Goal: Task Accomplishment & Management: Use online tool/utility

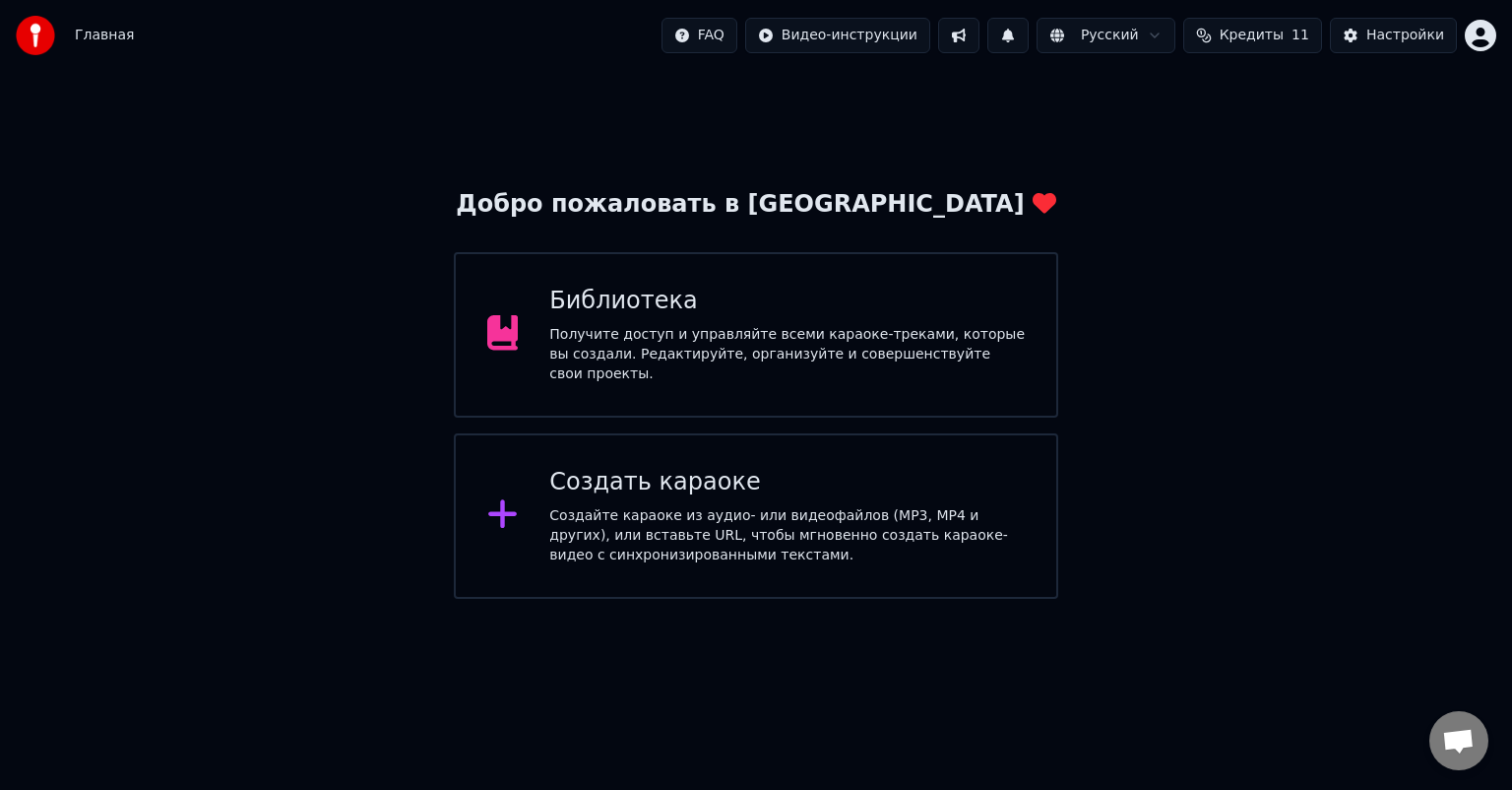
click at [1297, 390] on div "Добро пожаловать в Youka Библиотека Получите доступ и управляйте всеми караоке-…" at bounding box center [756, 334] width 1512 height 528
click at [795, 352] on div "Получите доступ и управляйте всеми караоке-треками, которые вы создали. Редакти…" at bounding box center [787, 354] width 475 height 59
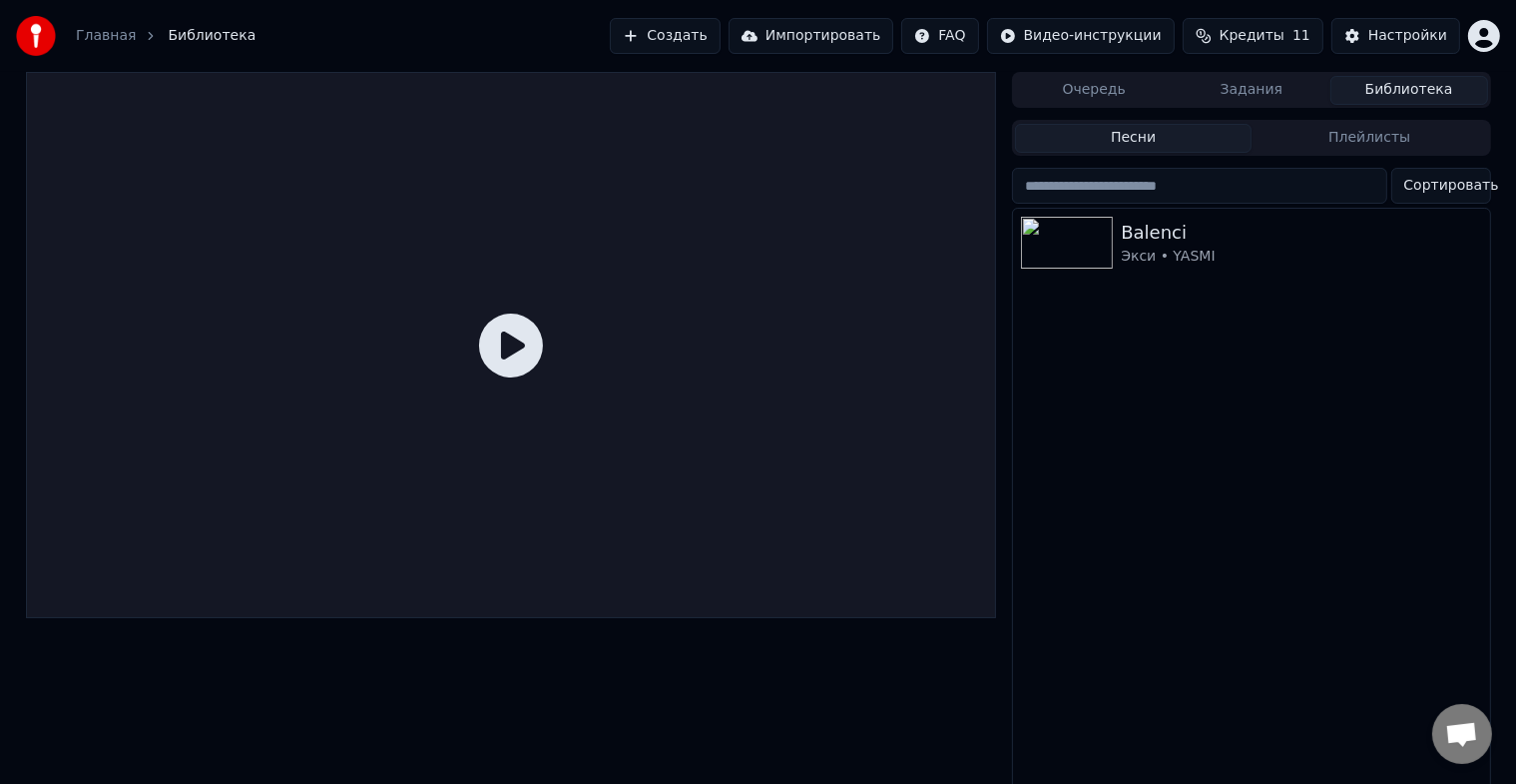
click at [515, 347] on icon at bounding box center [511, 345] width 64 height 64
click at [1154, 253] on div "Экси • YASMI" at bounding box center [1291, 257] width 340 height 20
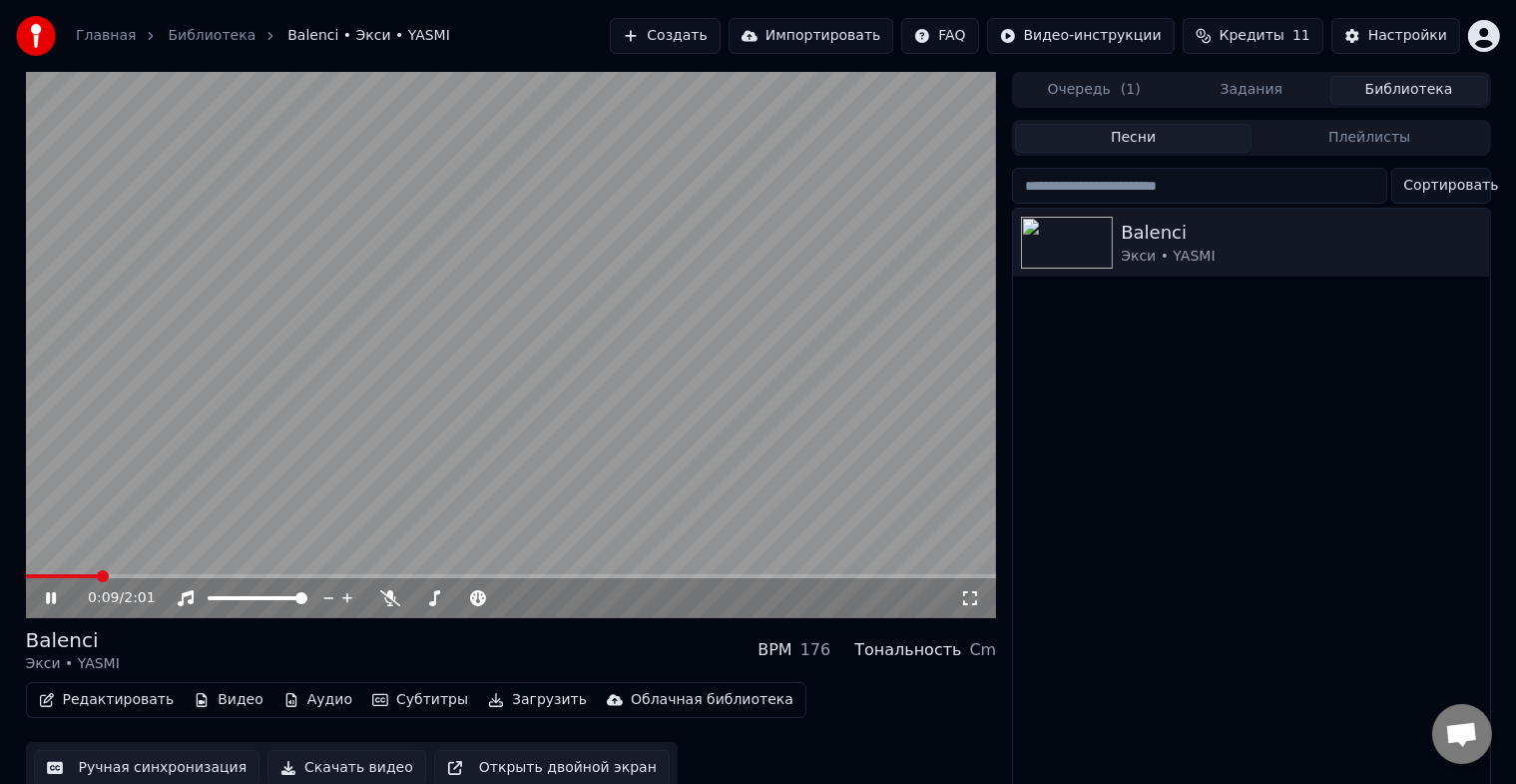
click at [98, 575] on span at bounding box center [511, 576] width 971 height 4
click at [480, 698] on button "Загрузить" at bounding box center [537, 700] width 115 height 28
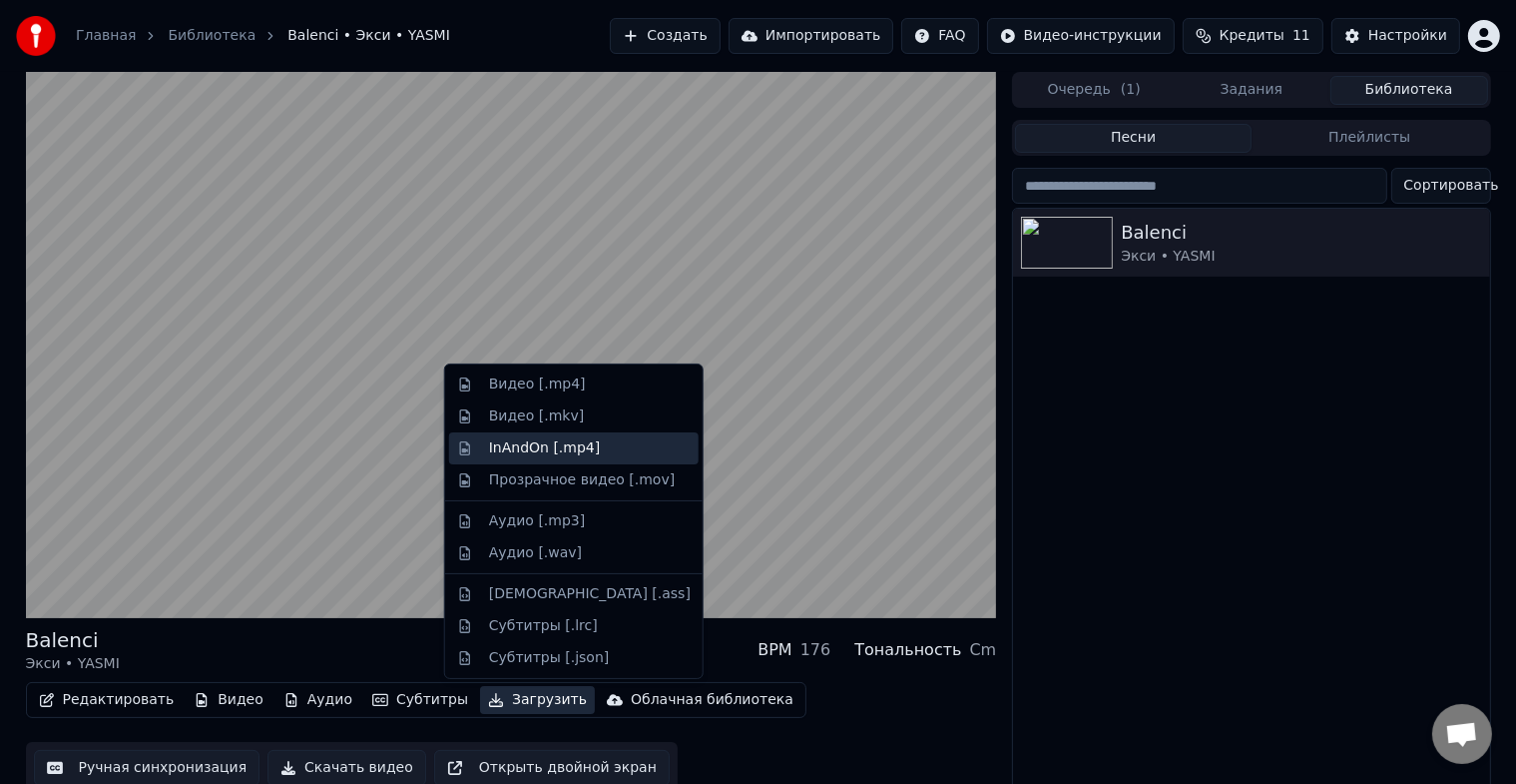
click at [539, 449] on div "InAndOn [.mp4]" at bounding box center [545, 448] width 112 height 20
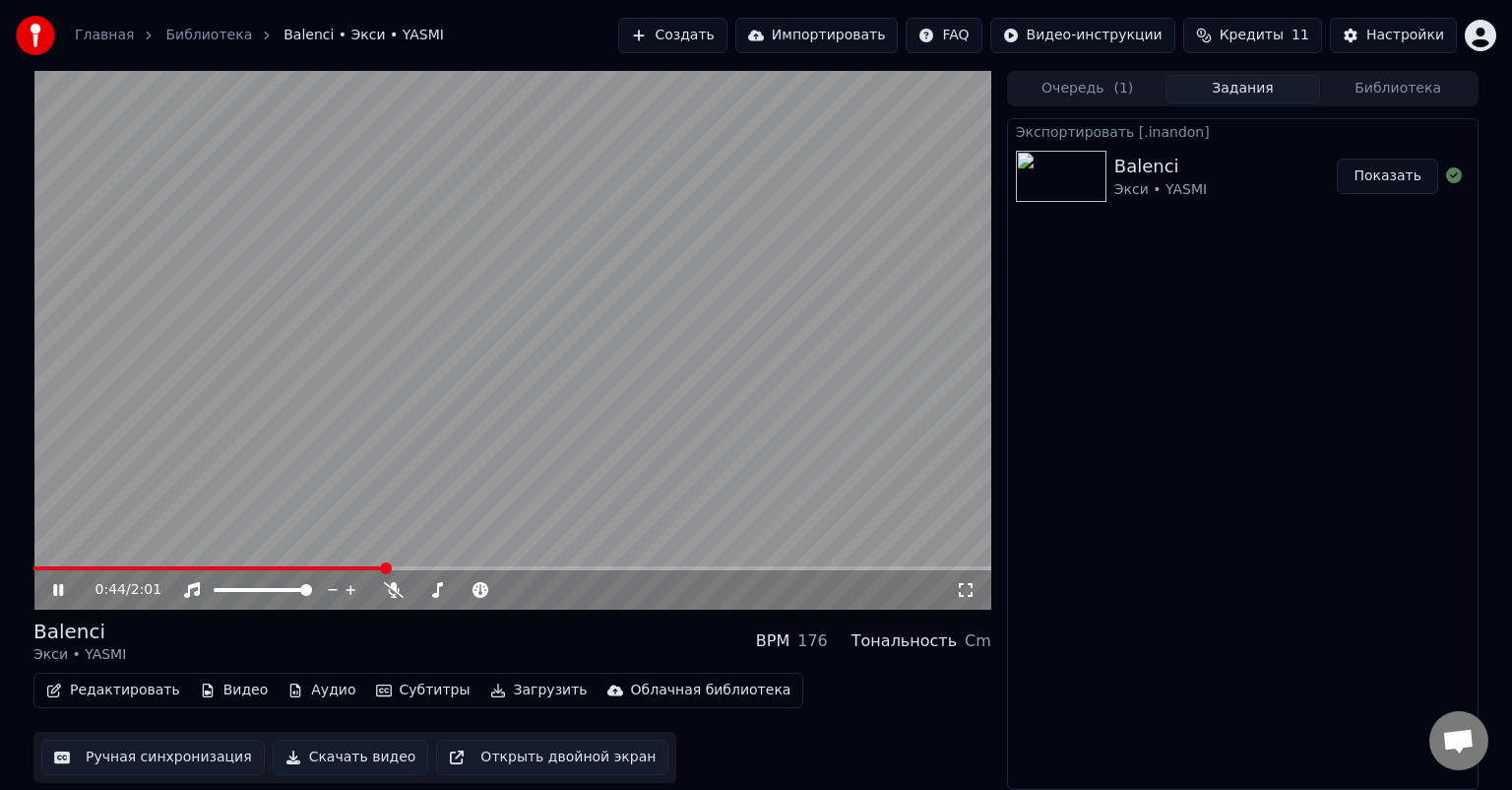
click at [1391, 176] on button "Показать" at bounding box center [1388, 177] width 102 height 36
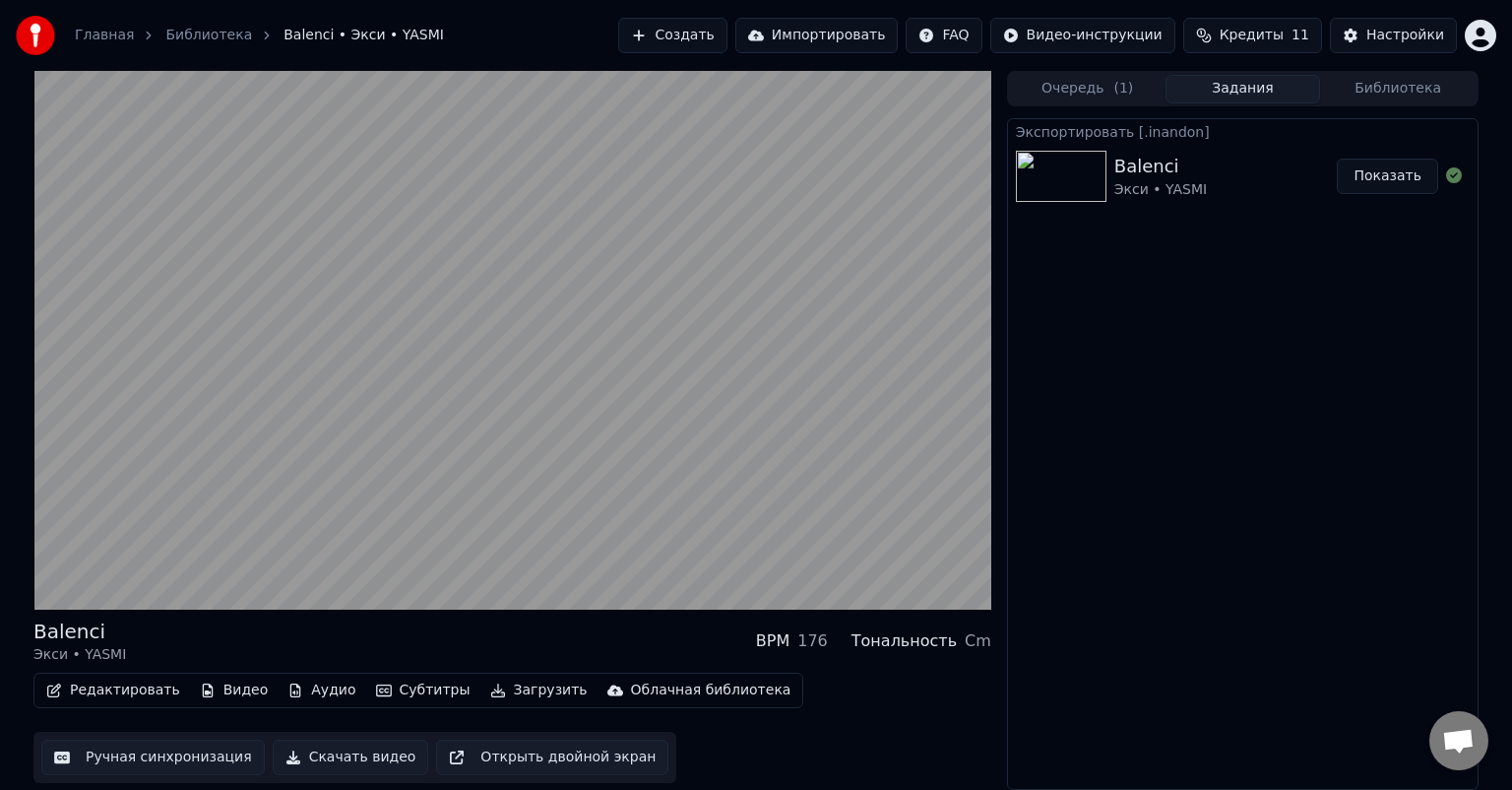
drag, startPoint x: 1418, startPoint y: 377, endPoint x: 1402, endPoint y: 374, distance: 16.3
click at [1417, 378] on div "Экспортировать [.inandon] Balenci Экси • YASMI Показать" at bounding box center [1243, 454] width 471 height 672
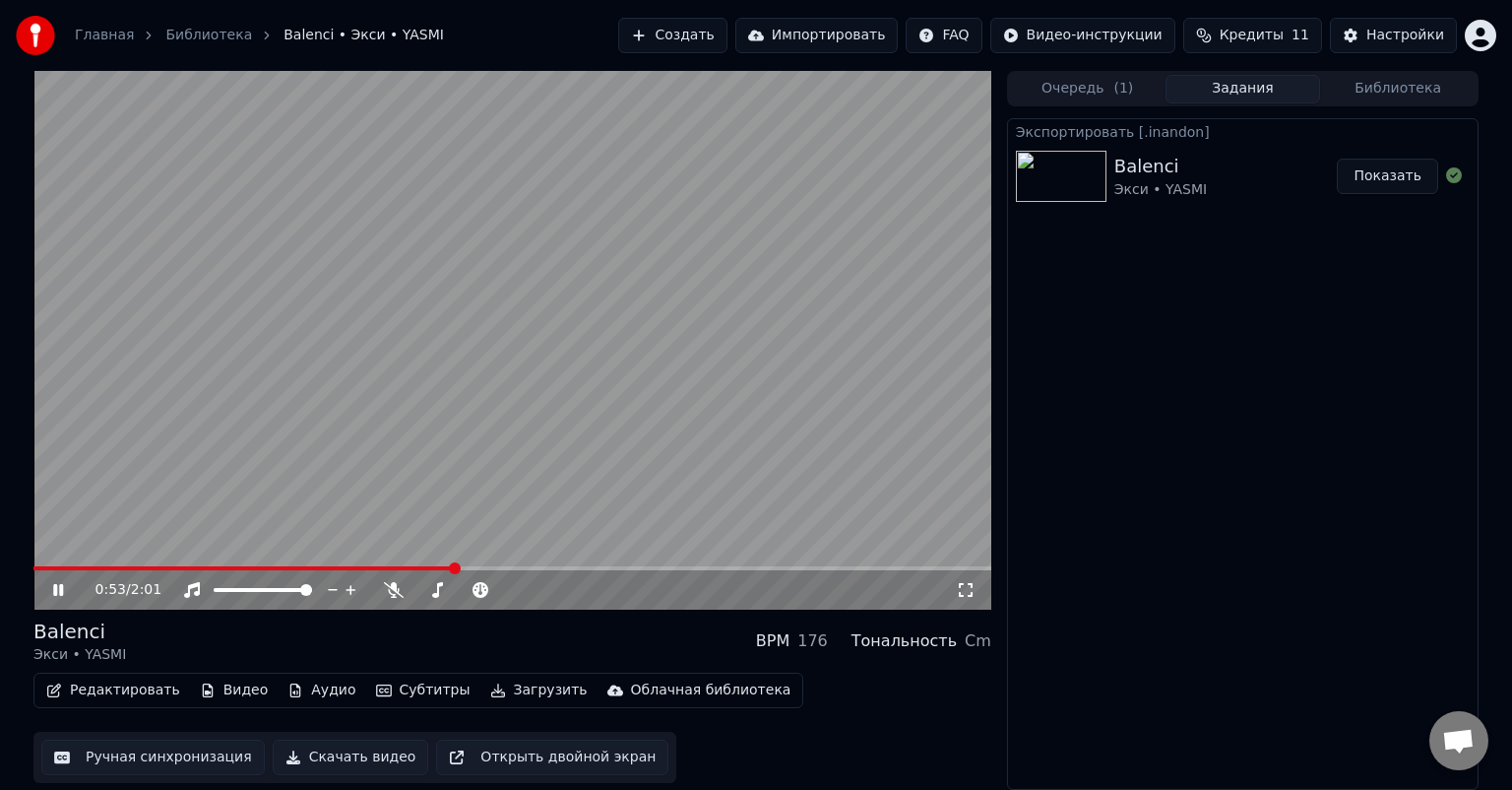
click at [63, 595] on icon at bounding box center [72, 590] width 46 height 16
click at [491, 685] on button "Загрузить" at bounding box center [539, 690] width 113 height 28
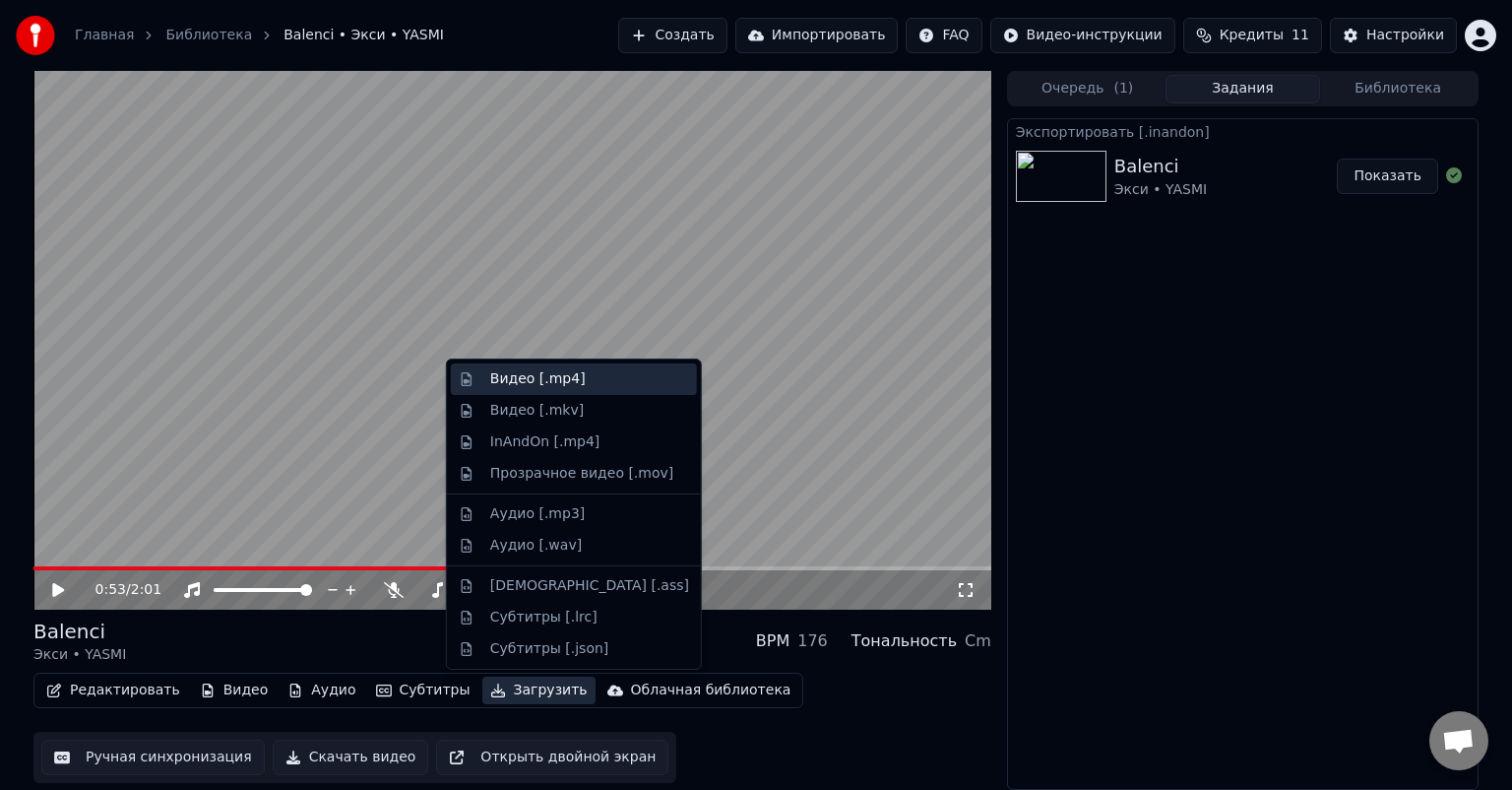
click at [548, 381] on div "Видео [.mp4]" at bounding box center [538, 379] width 96 height 20
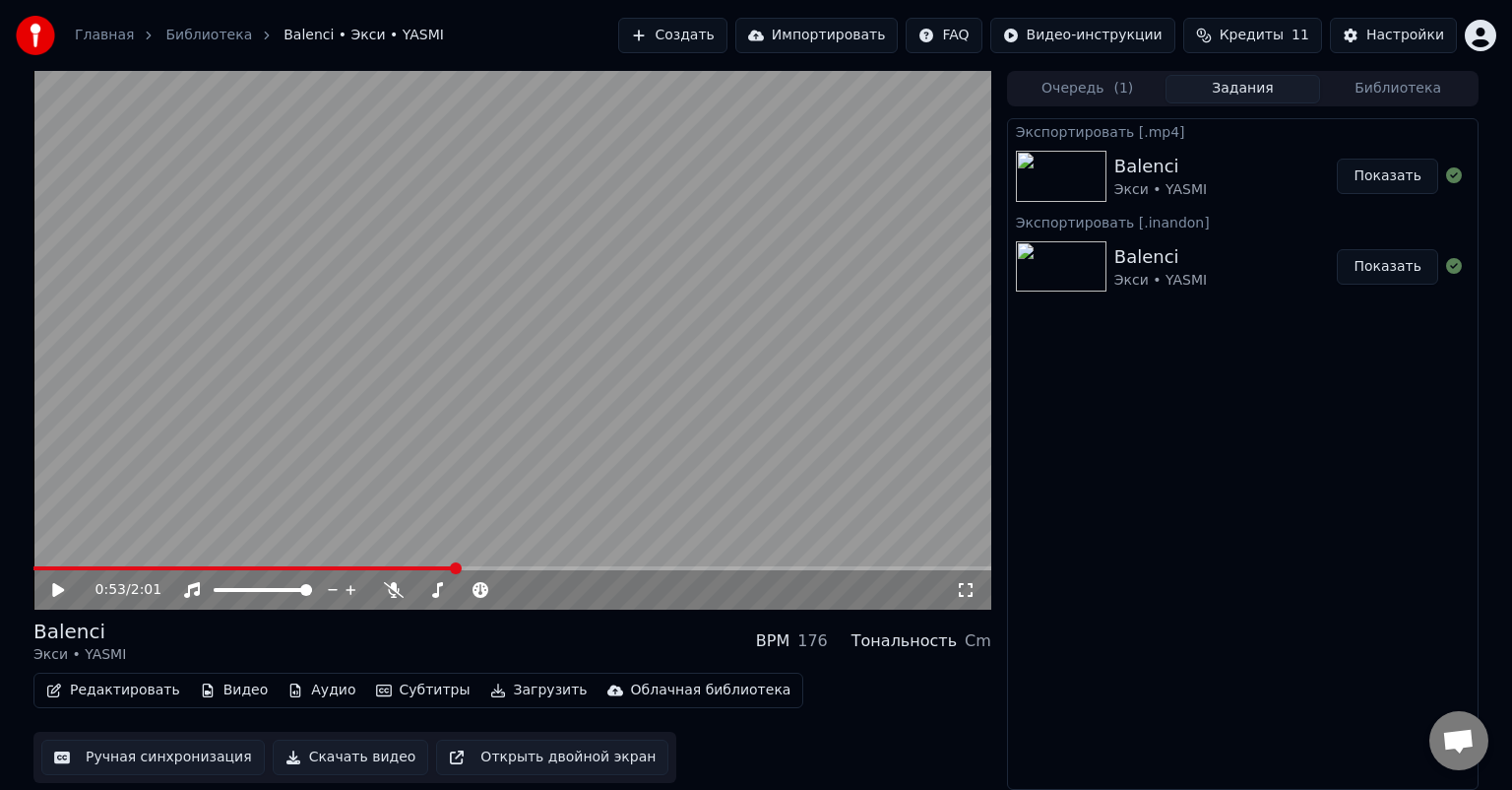
click at [60, 583] on icon at bounding box center [72, 590] width 46 height 16
click at [962, 591] on icon at bounding box center [966, 590] width 20 height 16
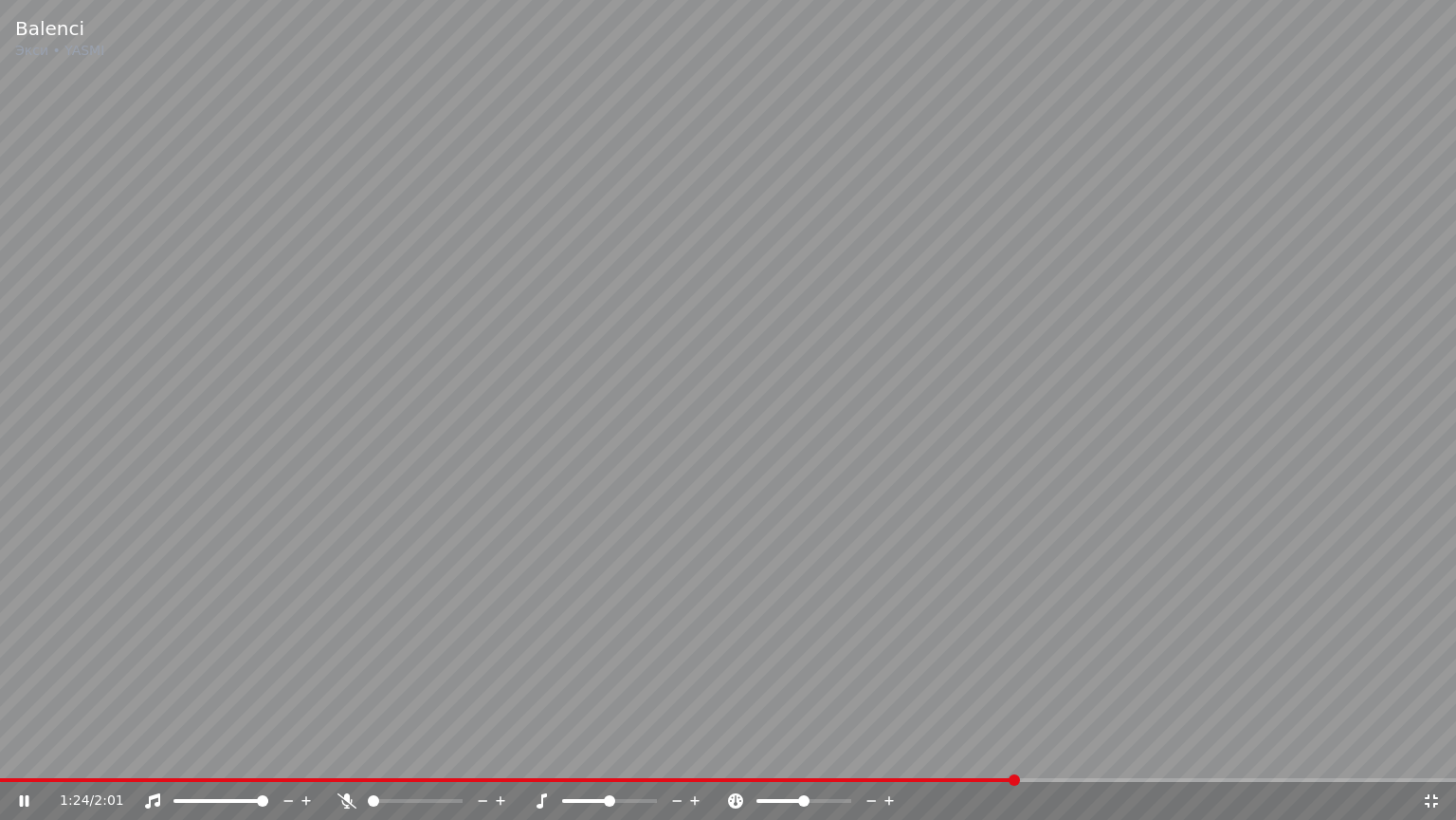
click at [1035, 554] on video at bounding box center [728, 410] width 1456 height 820
click at [1039, 554] on video at bounding box center [728, 410] width 1456 height 820
click at [1428, 760] on icon at bounding box center [1431, 801] width 19 height 15
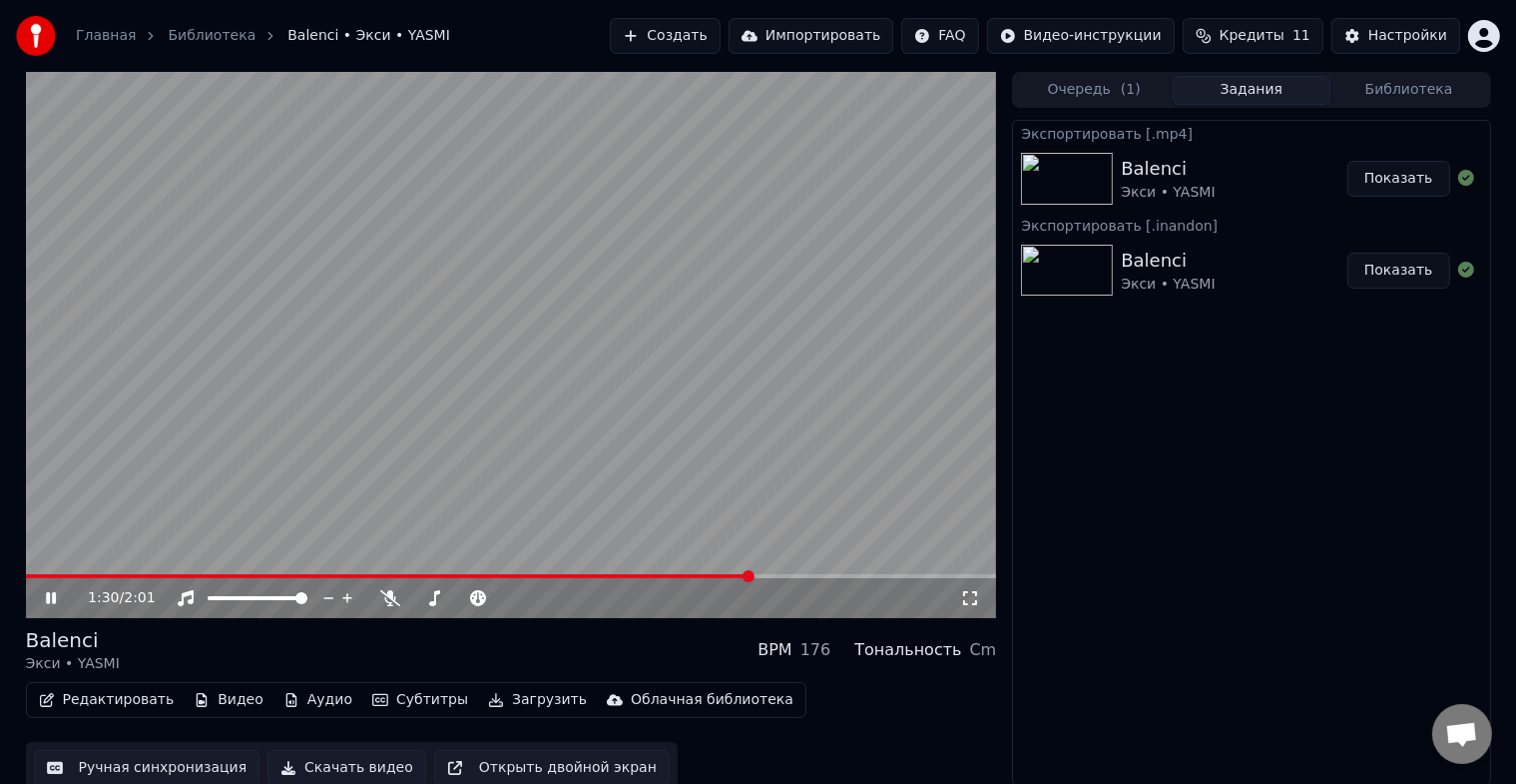
click at [1382, 91] on button "Библиотека" at bounding box center [1410, 90] width 158 height 29
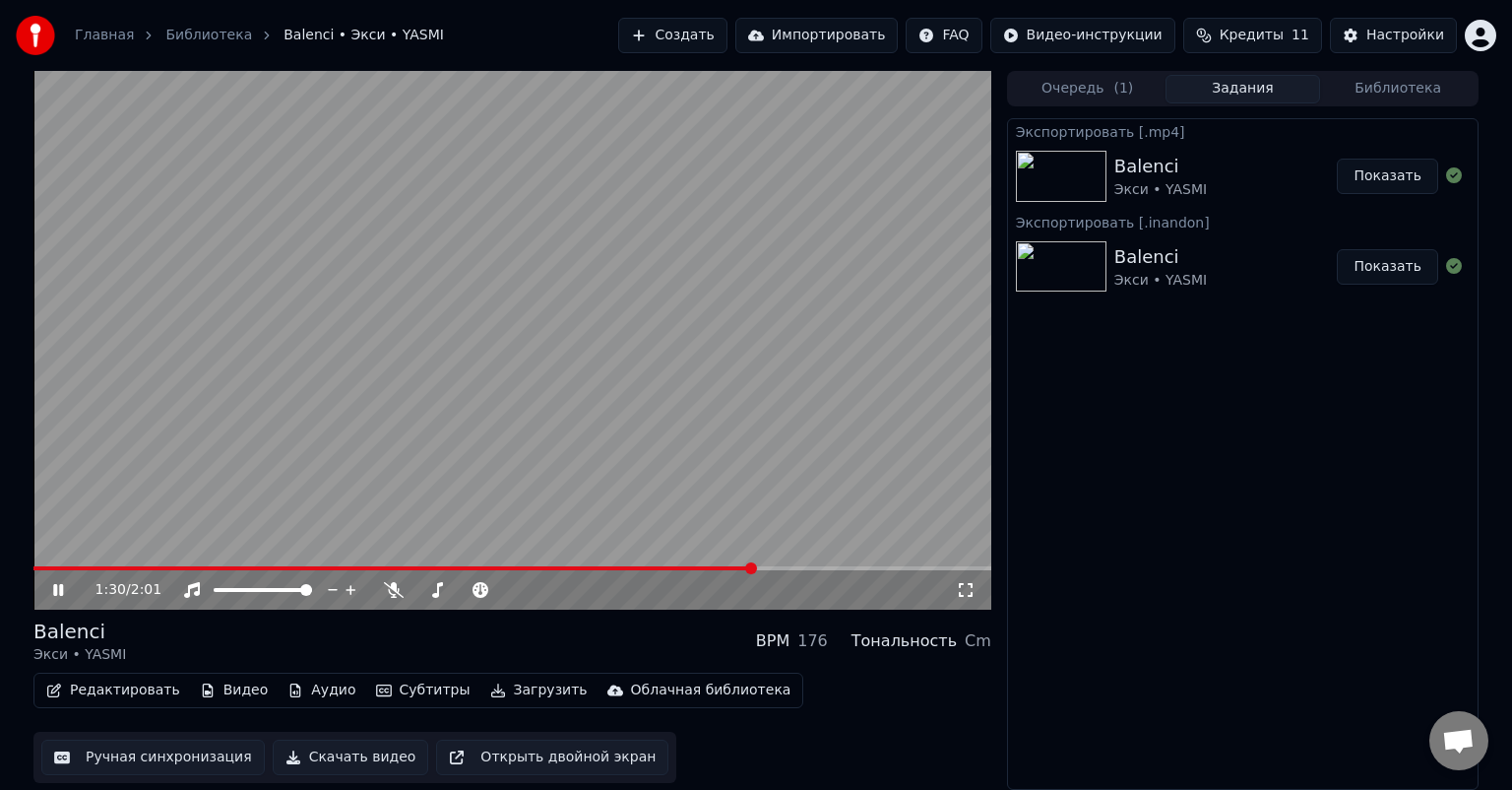
click at [1306, 91] on button "Задания" at bounding box center [1244, 89] width 156 height 29
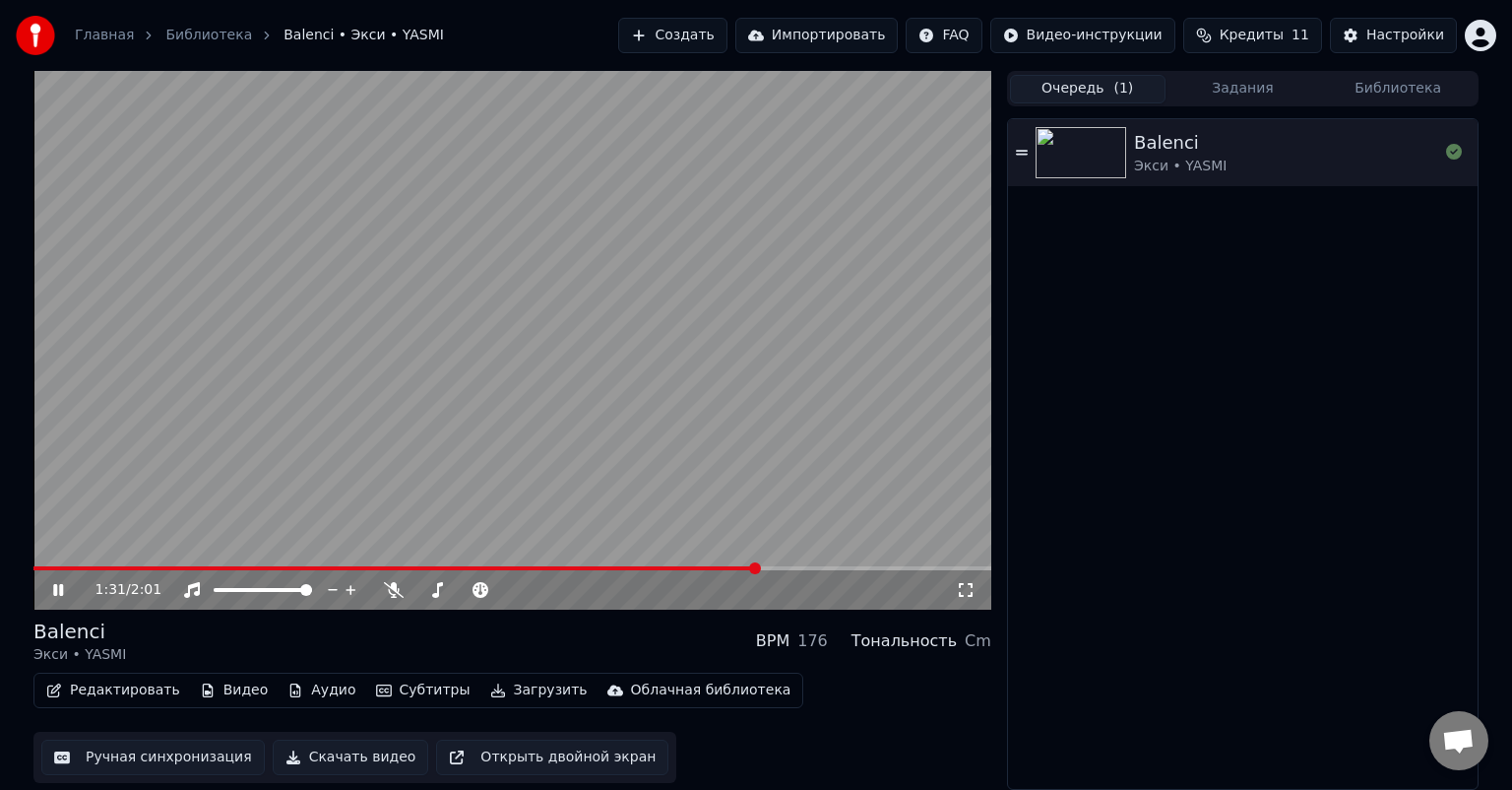
drag, startPoint x: 1159, startPoint y: 95, endPoint x: 1087, endPoint y: 91, distance: 72.1
click at [1158, 95] on button "Очередь ( 1 )" at bounding box center [1088, 89] width 156 height 29
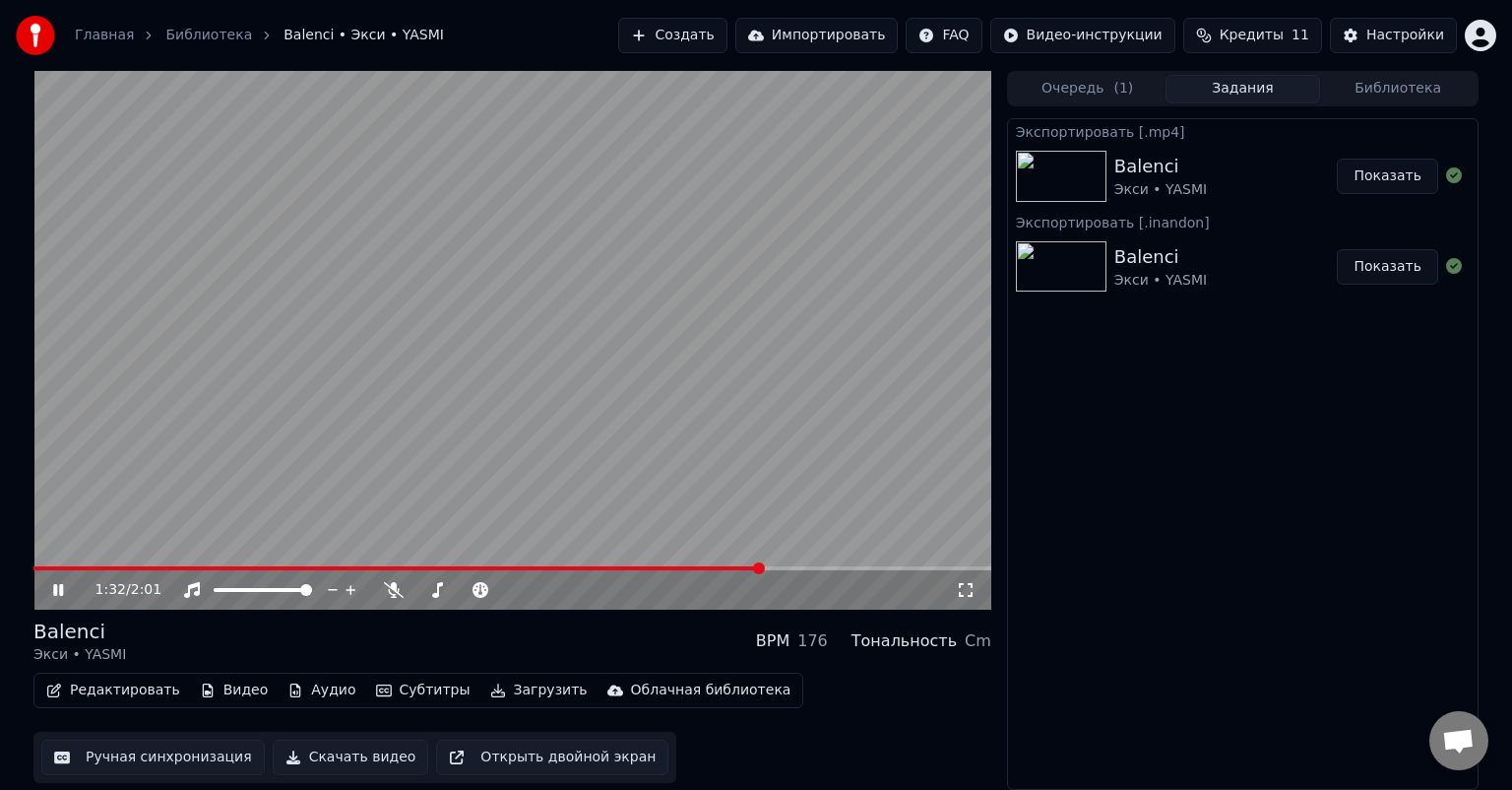
drag, startPoint x: 1255, startPoint y: 89, endPoint x: 1271, endPoint y: 74, distance: 21.9
click at [1255, 90] on button "Задания" at bounding box center [1244, 89] width 156 height 29
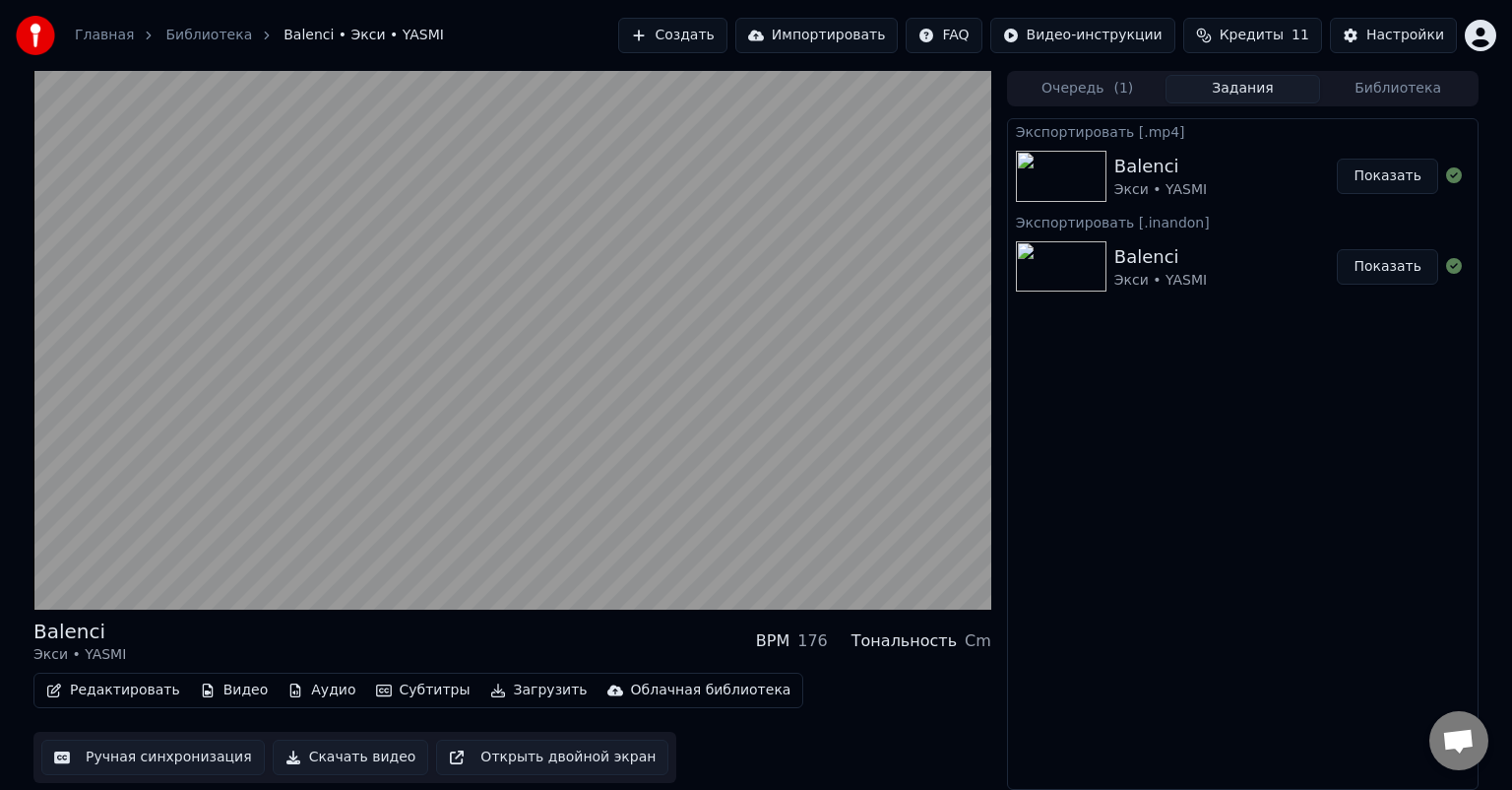
click at [1276, 36] on span "Кредиты" at bounding box center [1252, 36] width 64 height 20
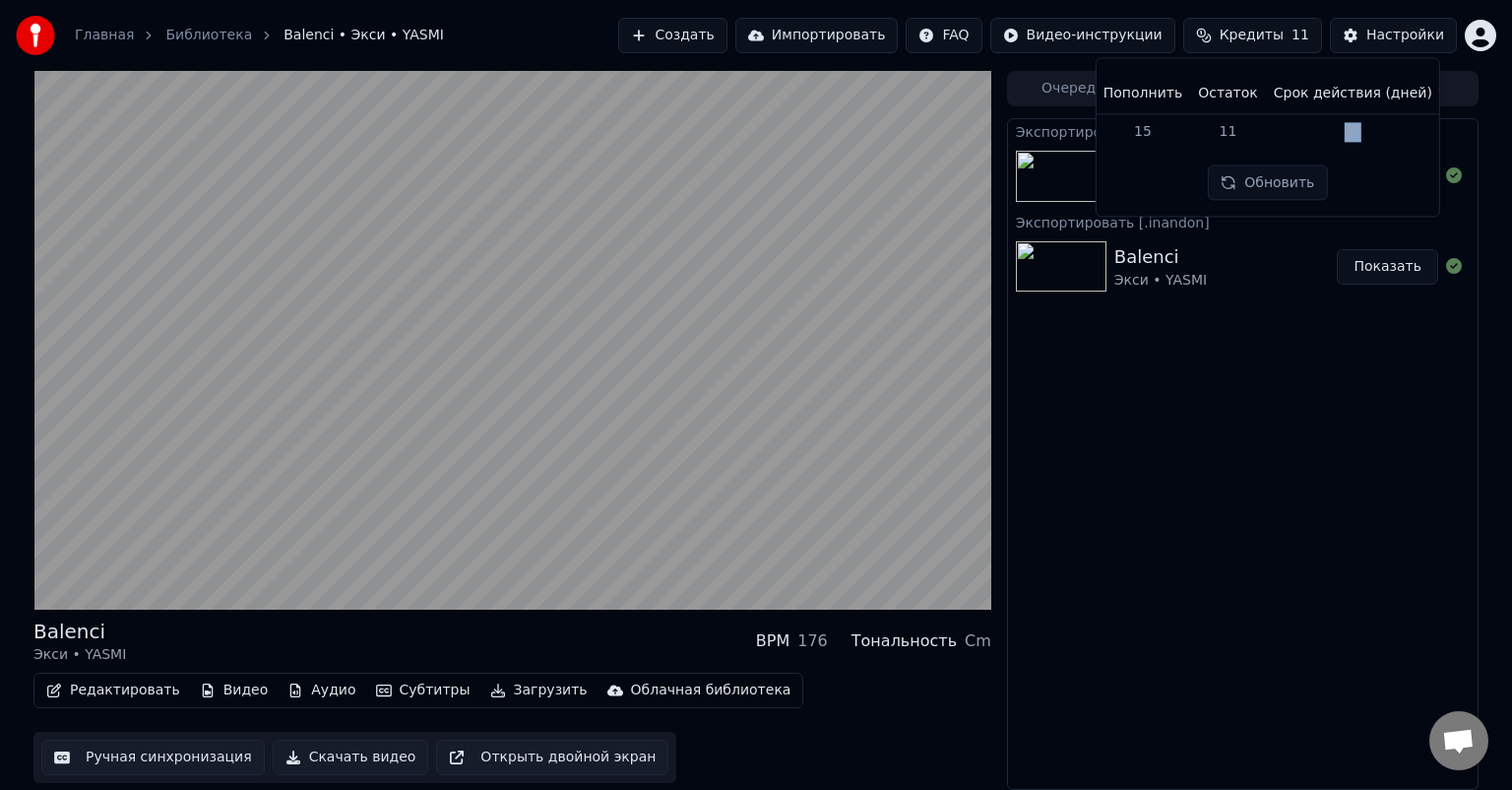
drag, startPoint x: 1351, startPoint y: 128, endPoint x: 1334, endPoint y: 130, distance: 17.1
click at [1334, 130] on td "30" at bounding box center [1353, 131] width 175 height 36
click at [1324, 139] on td "30" at bounding box center [1353, 131] width 175 height 36
click at [1157, 137] on td "15" at bounding box center [1143, 131] width 95 height 36
click at [1262, 185] on button "Обновить" at bounding box center [1267, 183] width 119 height 36
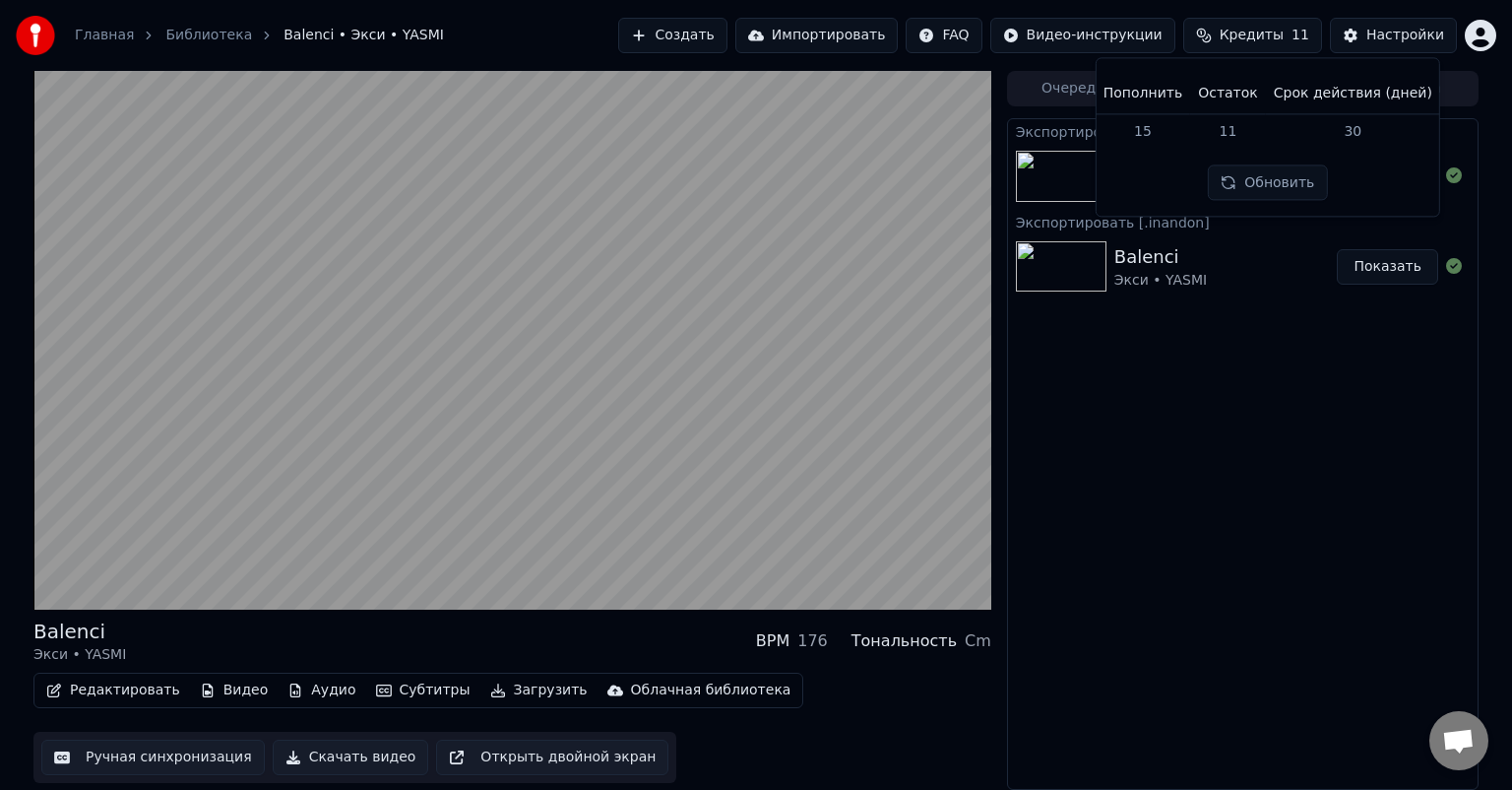
click at [1381, 96] on th "Срок действия (дней)" at bounding box center [1353, 94] width 175 height 39
click at [831, 39] on button "Импортировать" at bounding box center [818, 36] width 164 height 36
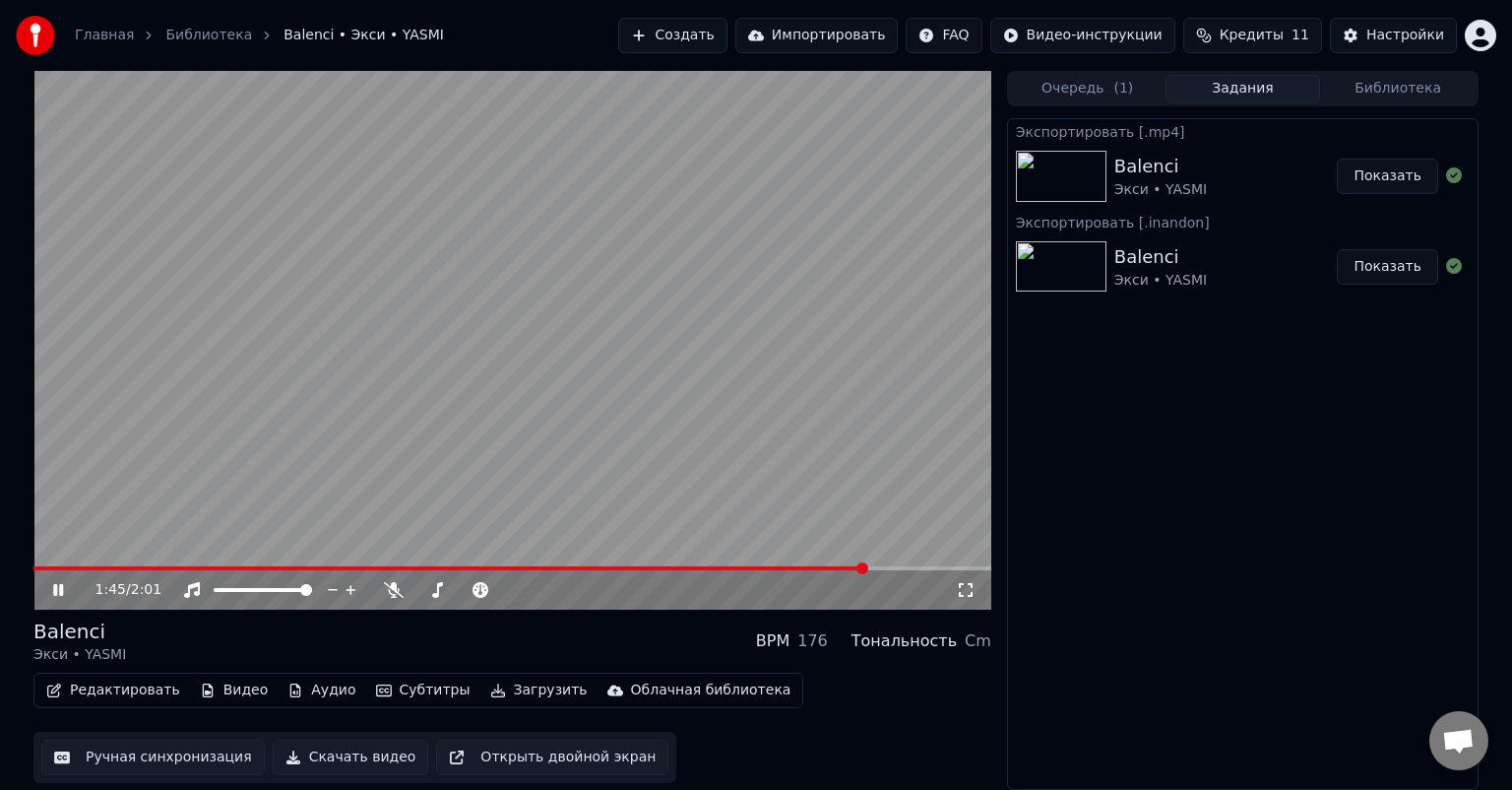
click at [727, 39] on button "Создать" at bounding box center [673, 36] width 108 height 36
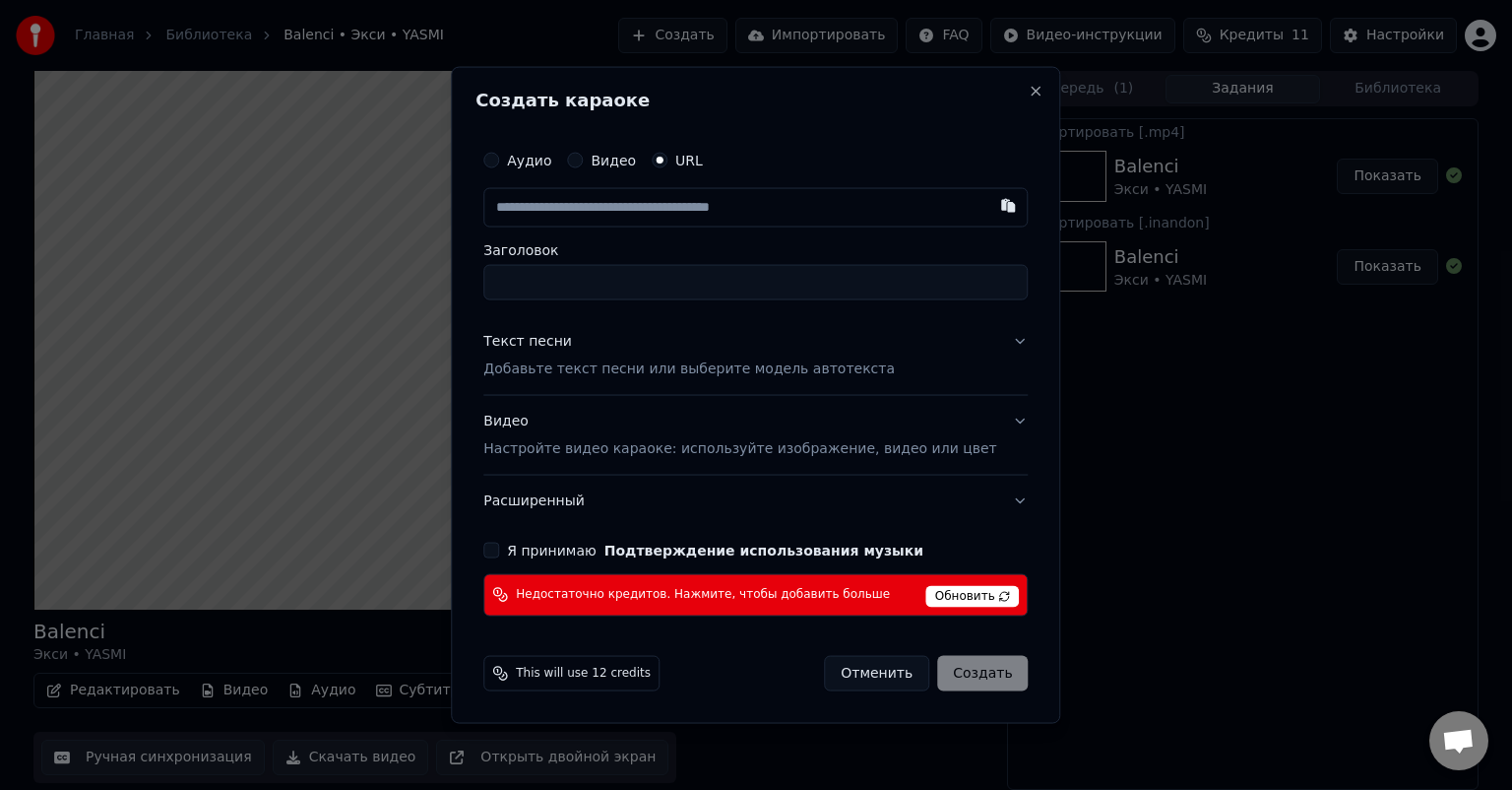
click at [616, 159] on label "Видео" at bounding box center [613, 161] width 45 height 14
click at [583, 159] on button "Видео" at bounding box center [575, 161] width 16 height 16
click at [499, 549] on button "Я принимаю Подтверждение использования музыки" at bounding box center [491, 548] width 16 height 16
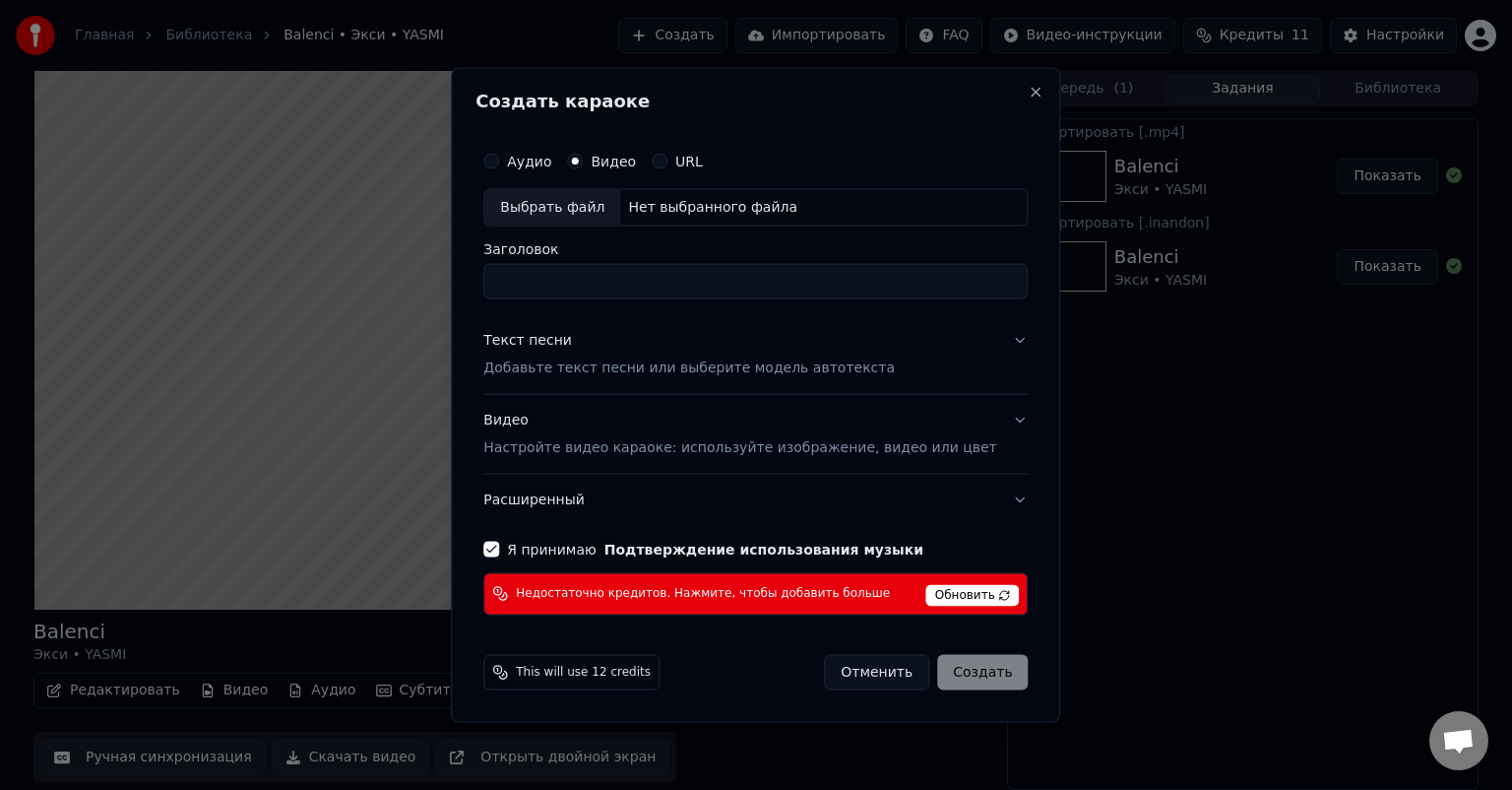
click at [643, 280] on input "Заголовок" at bounding box center [756, 282] width 544 height 36
click at [693, 169] on div "Аудио Видео URL" at bounding box center [756, 162] width 544 height 39
click at [668, 155] on button "URL" at bounding box center [660, 162] width 16 height 16
click at [692, 196] on input "text" at bounding box center [756, 208] width 544 height 39
click at [804, 219] on input "text" at bounding box center [756, 208] width 544 height 39
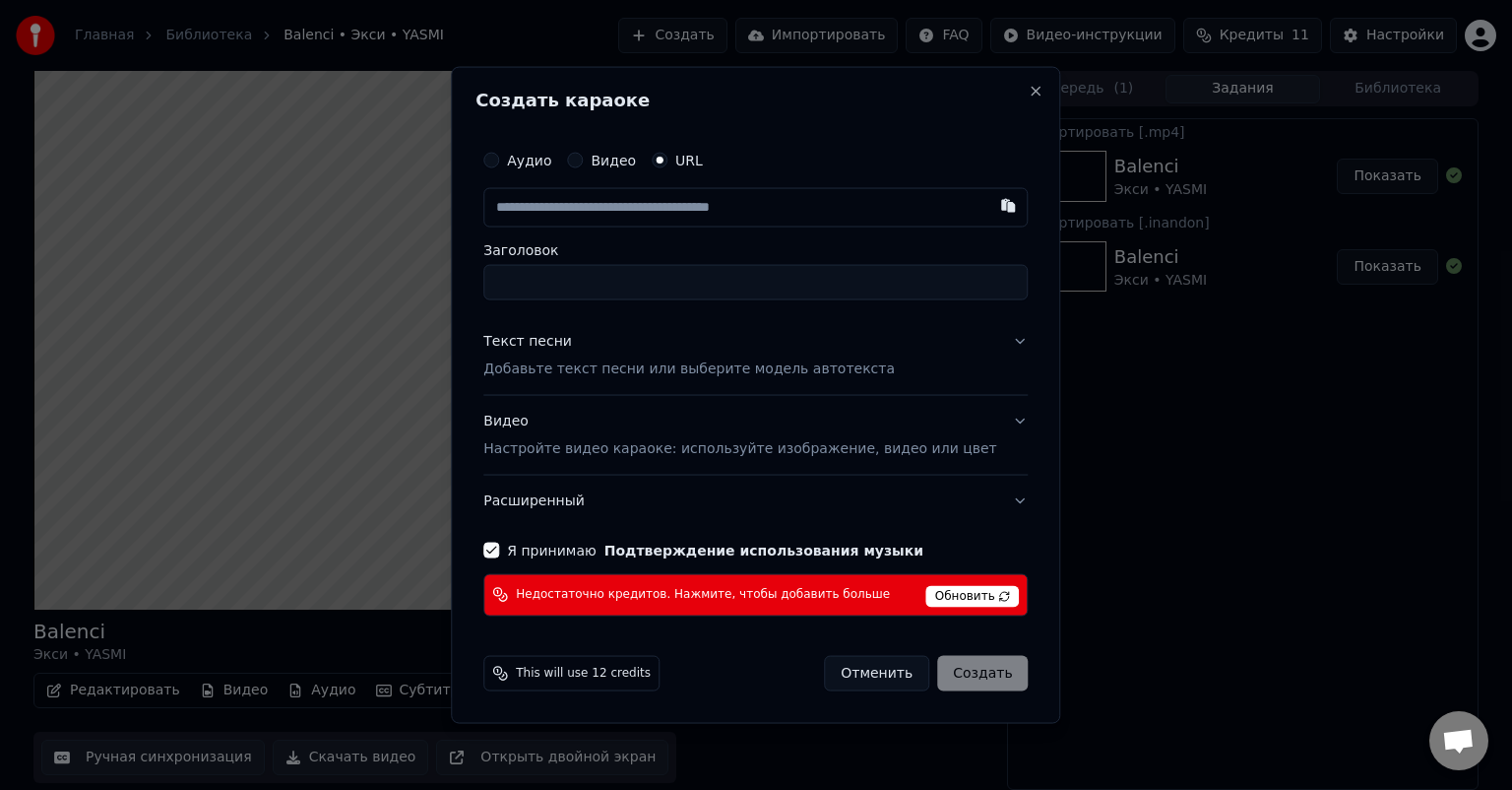
click at [791, 214] on input "text" at bounding box center [756, 208] width 544 height 39
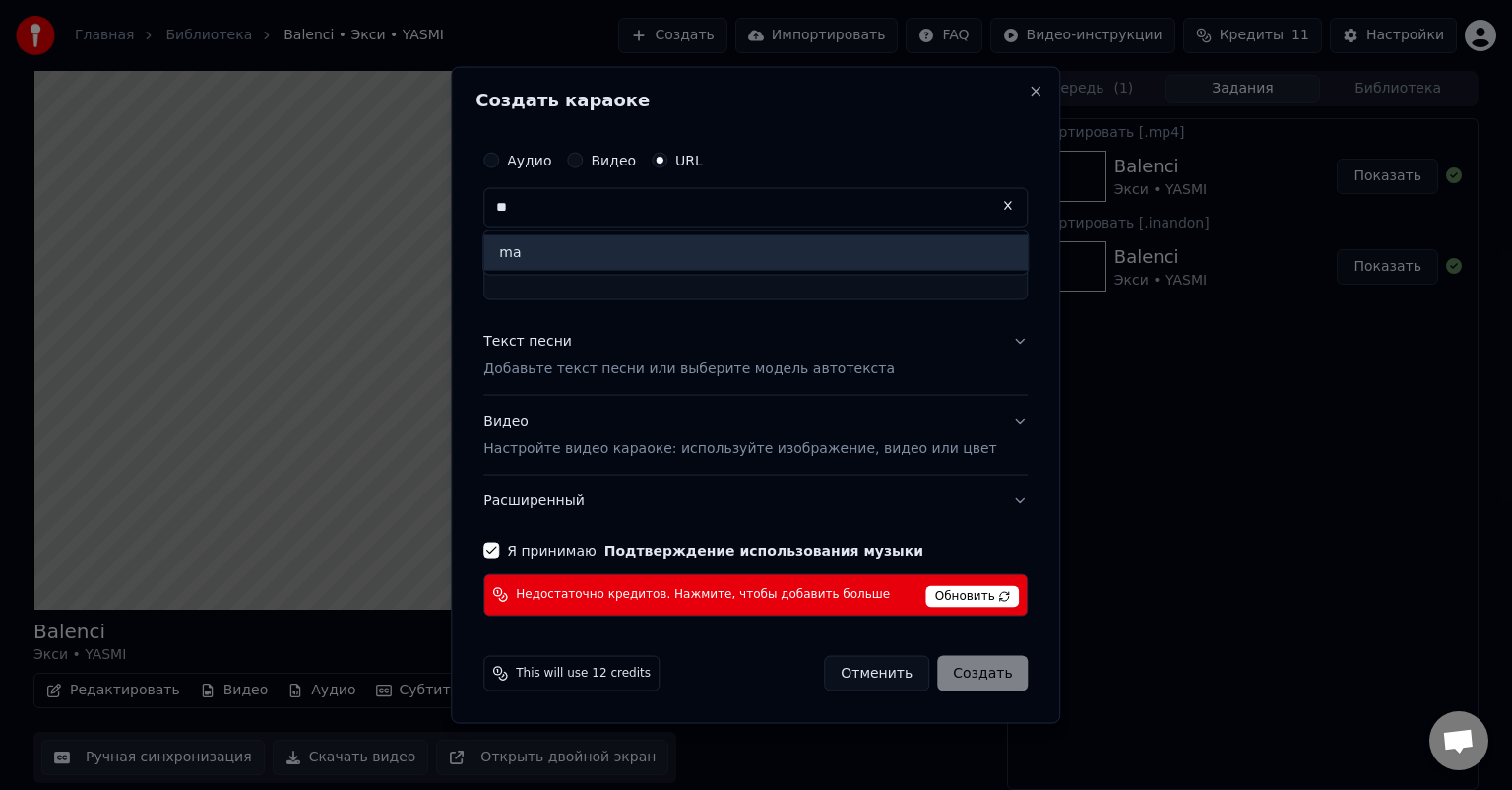
type input "*"
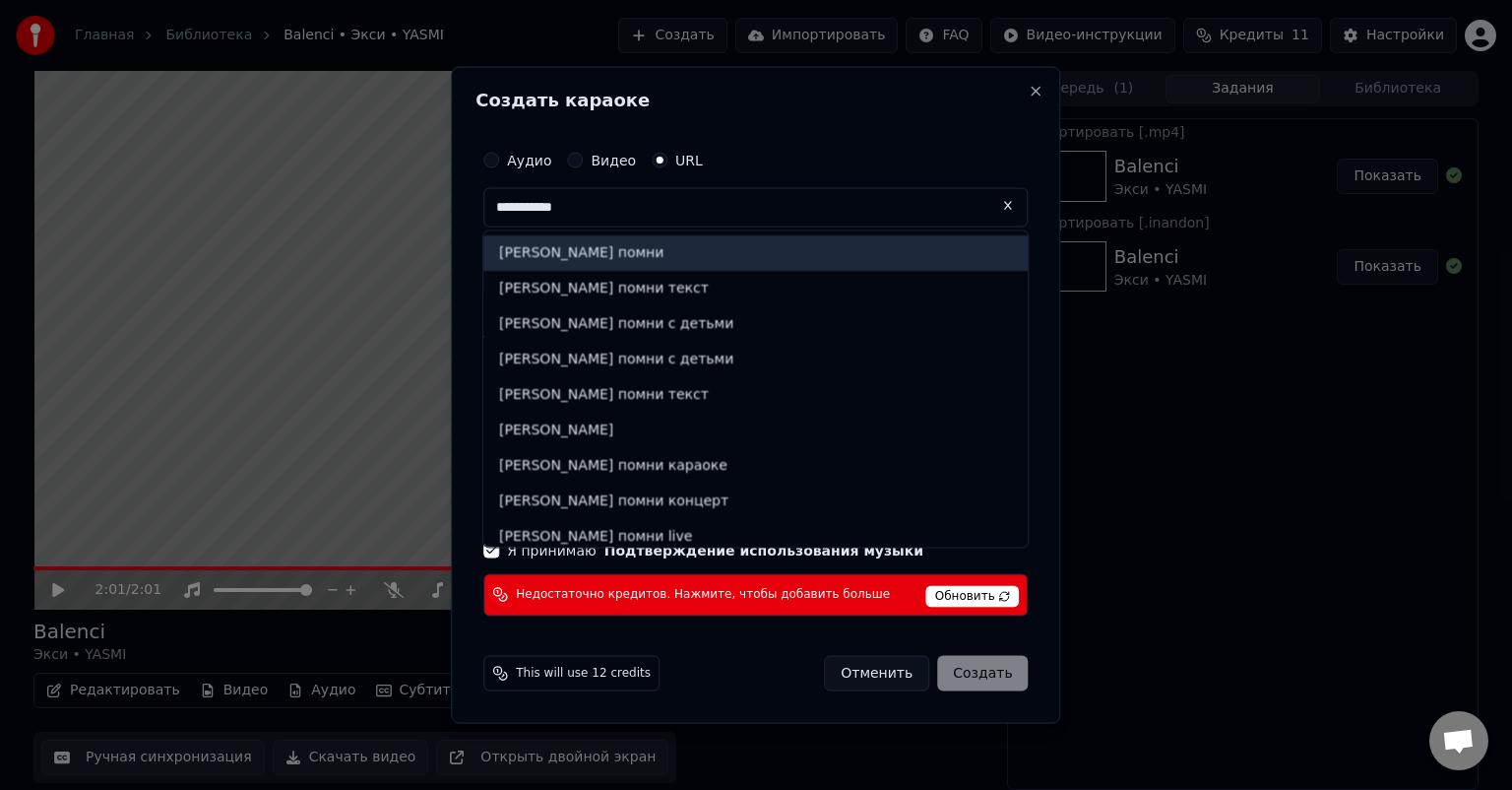
click at [697, 249] on div "[PERSON_NAME] помни" at bounding box center [756, 253] width 544 height 36
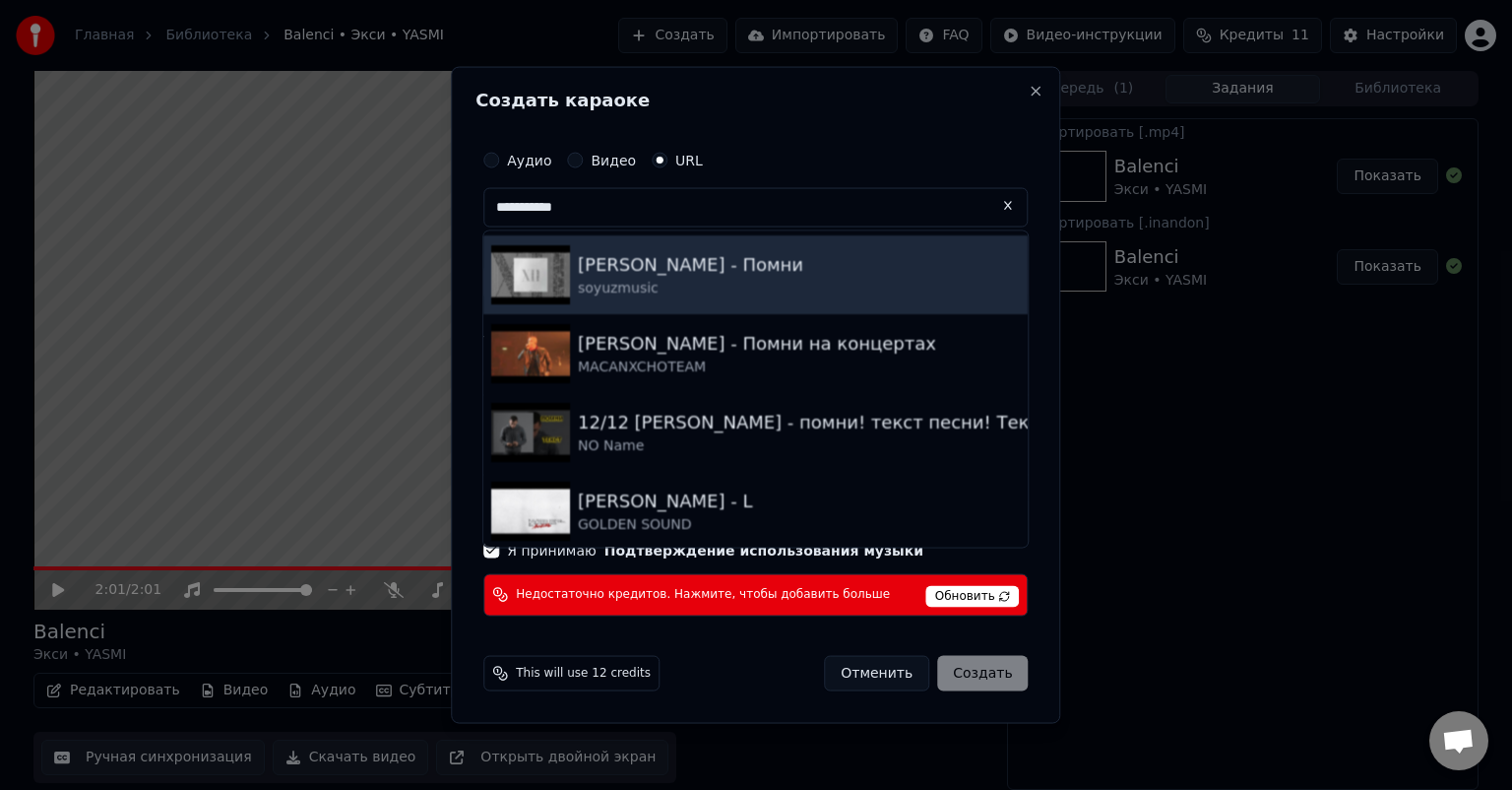
click at [760, 271] on div "[PERSON_NAME] - Помни soyuzmusic" at bounding box center [756, 275] width 544 height 79
type input "**********"
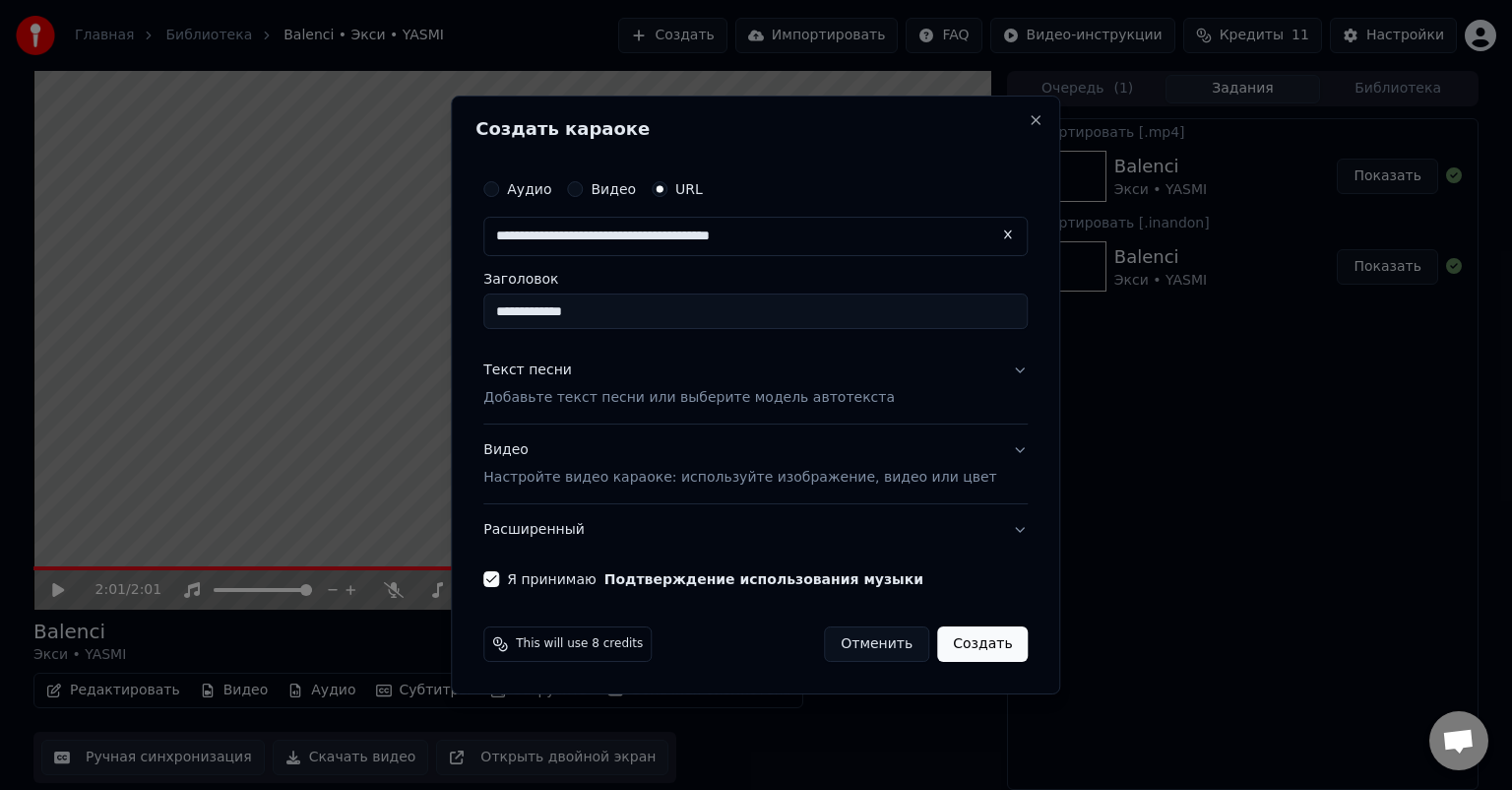
click at [838, 399] on p "Добавьте текст песни или выберите модель автотекста" at bounding box center [688, 397] width 411 height 20
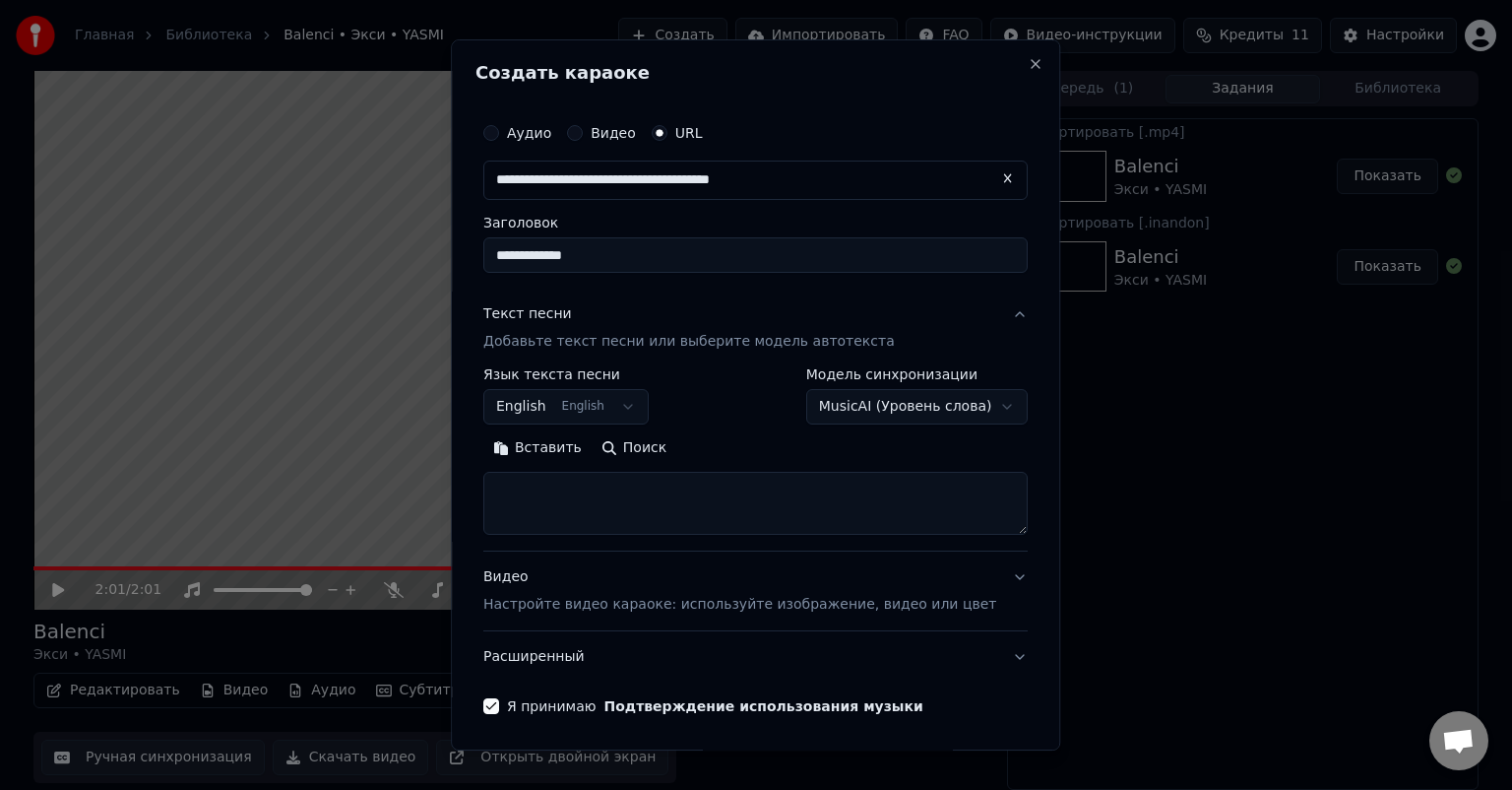
click at [614, 406] on body "**********" at bounding box center [756, 395] width 1512 height 790
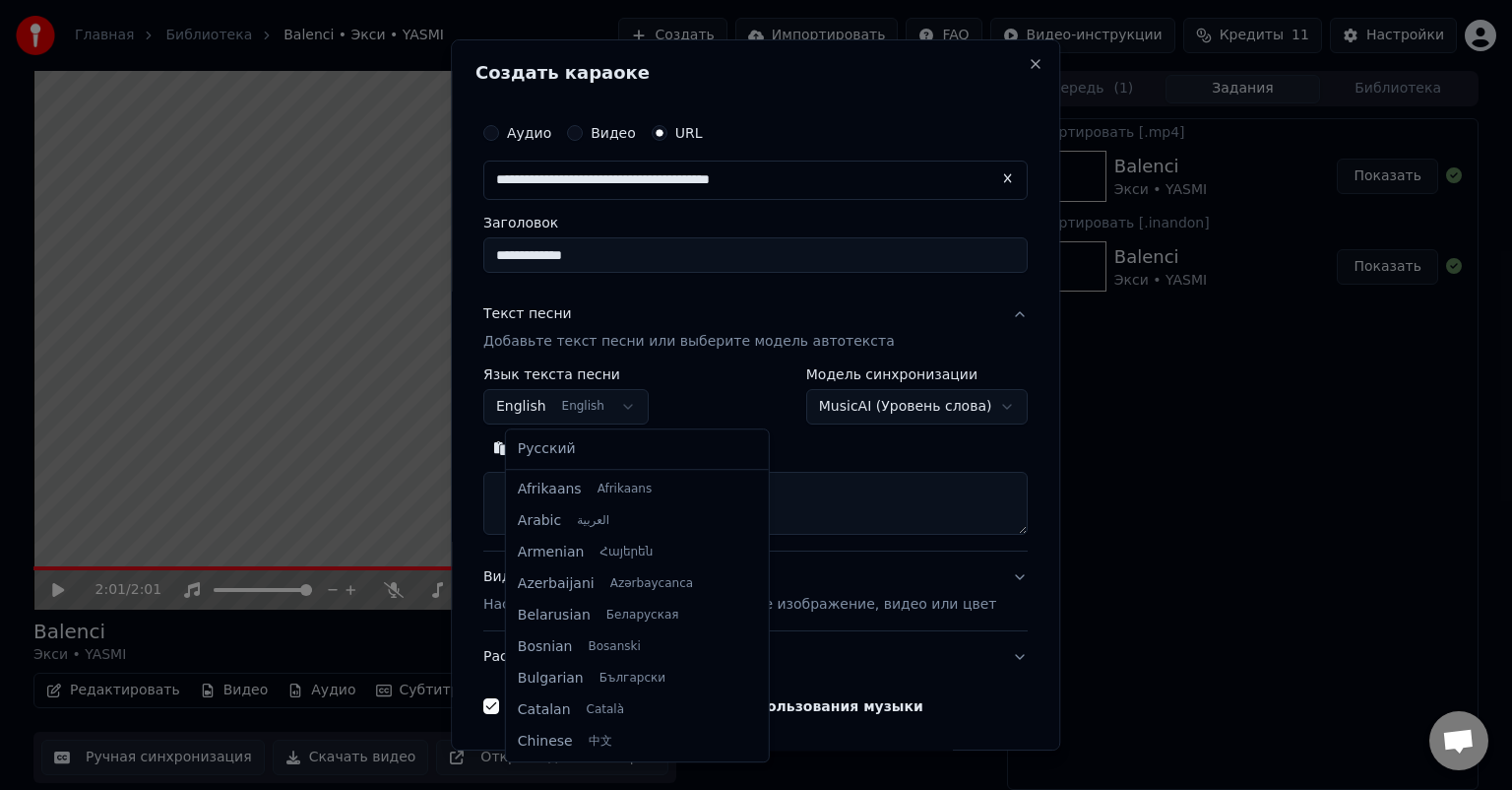
scroll to position [158, 0]
select select "**"
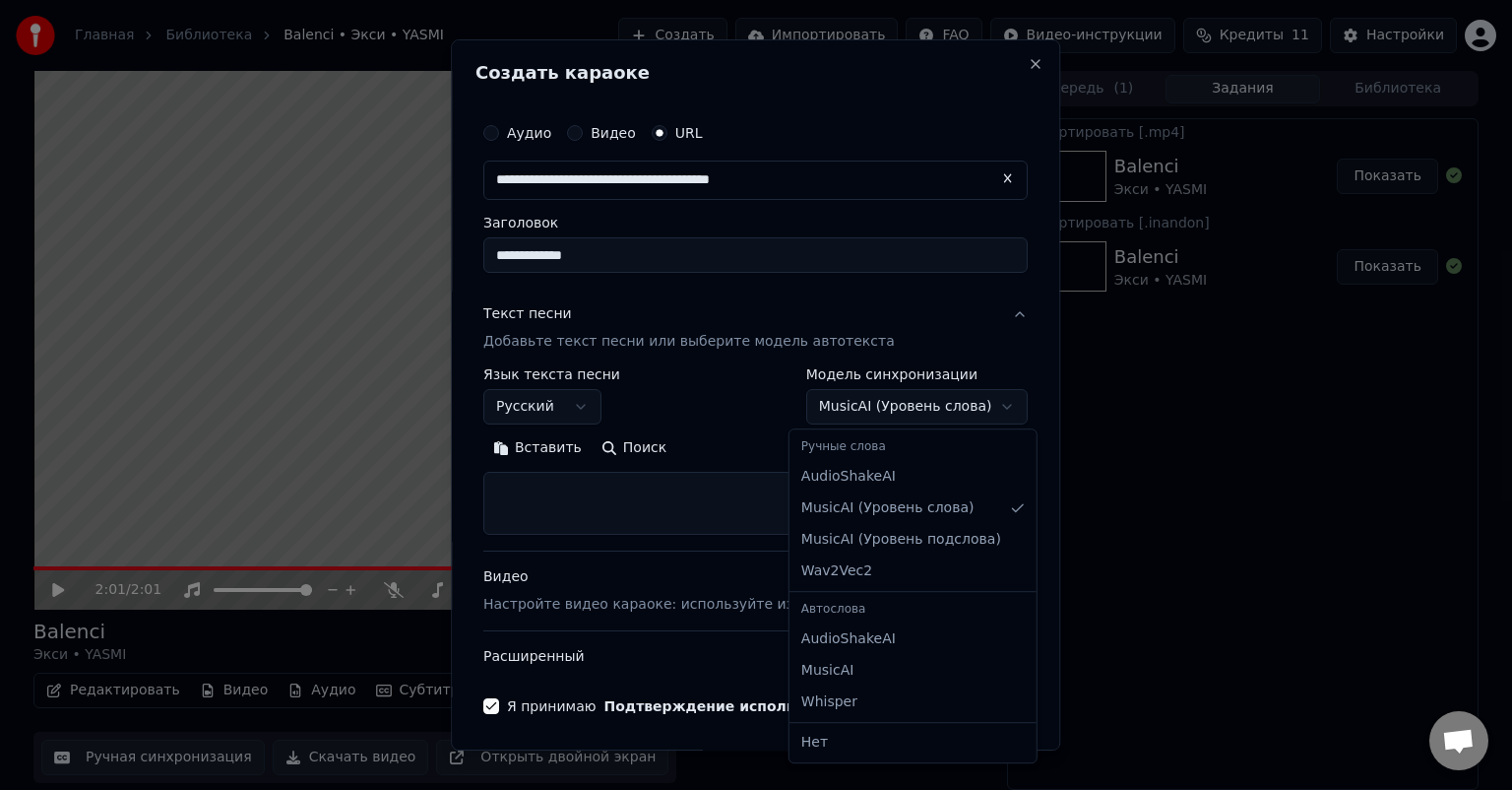
click at [921, 405] on body "**********" at bounding box center [756, 395] width 1512 height 790
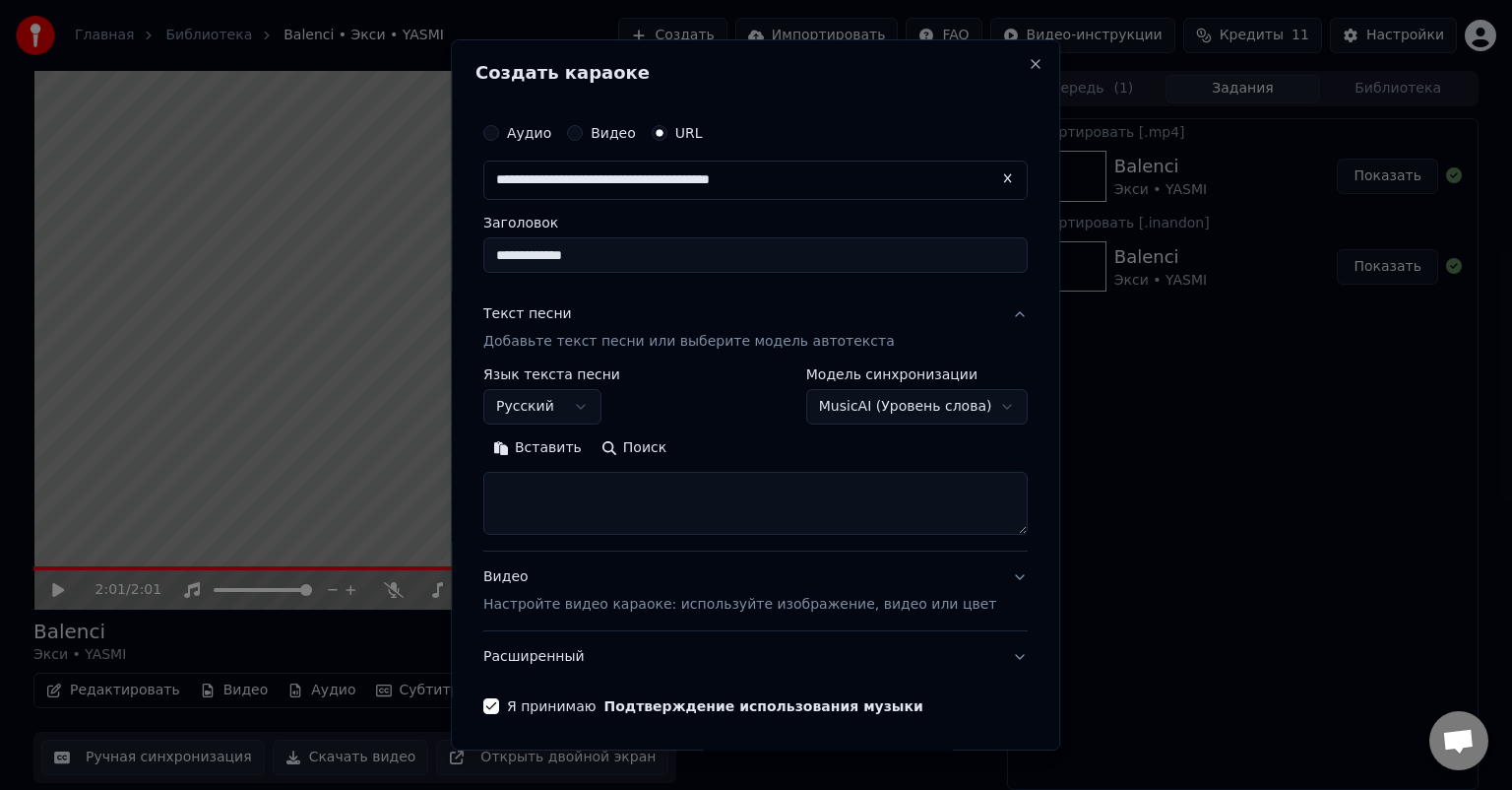
click at [1027, 454] on body "**********" at bounding box center [756, 395] width 1512 height 790
click at [949, 424] on div "**********" at bounding box center [756, 451] width 544 height 168
click at [921, 407] on body "**********" at bounding box center [756, 395] width 1512 height 790
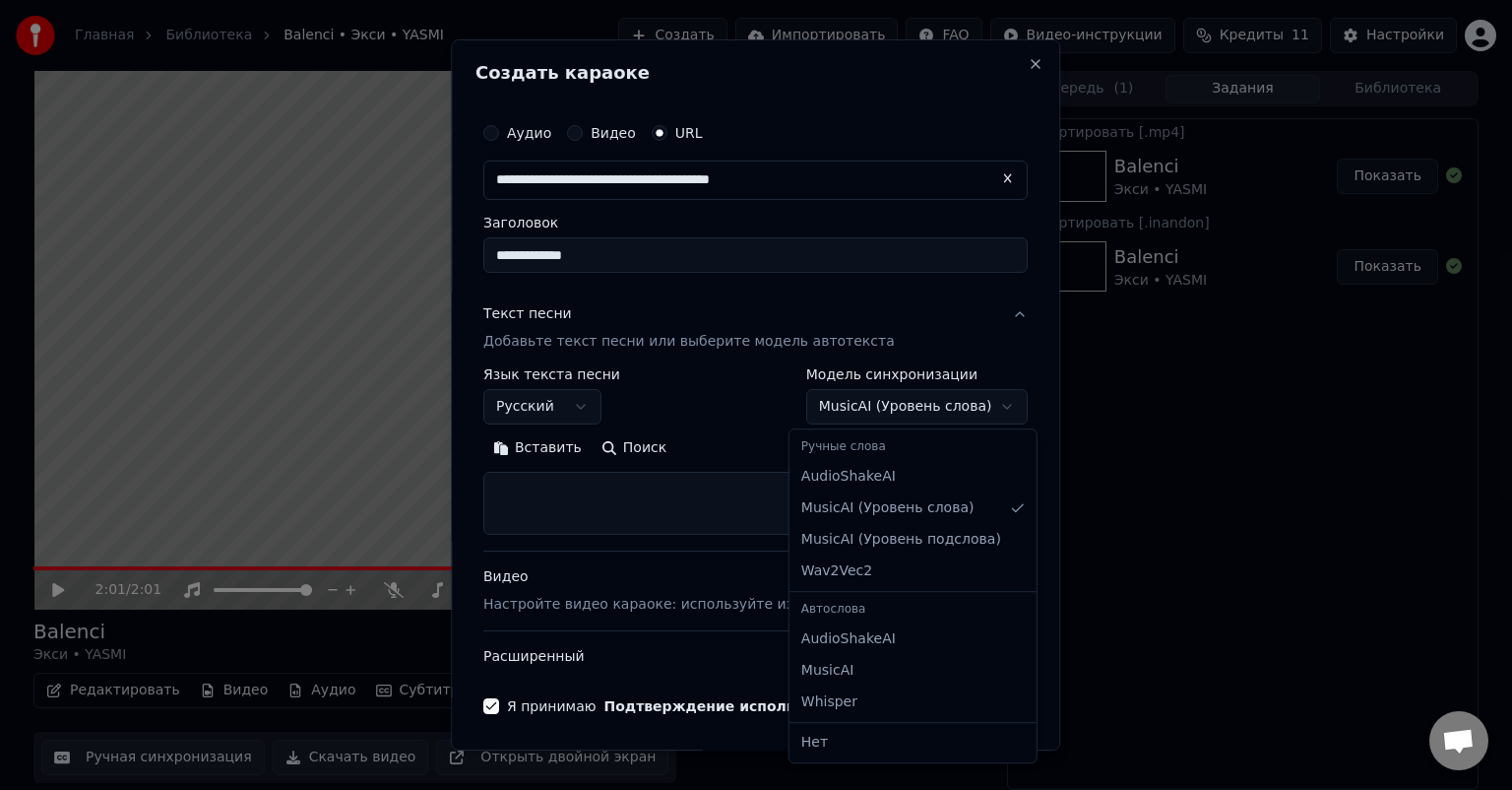
select select "**********"
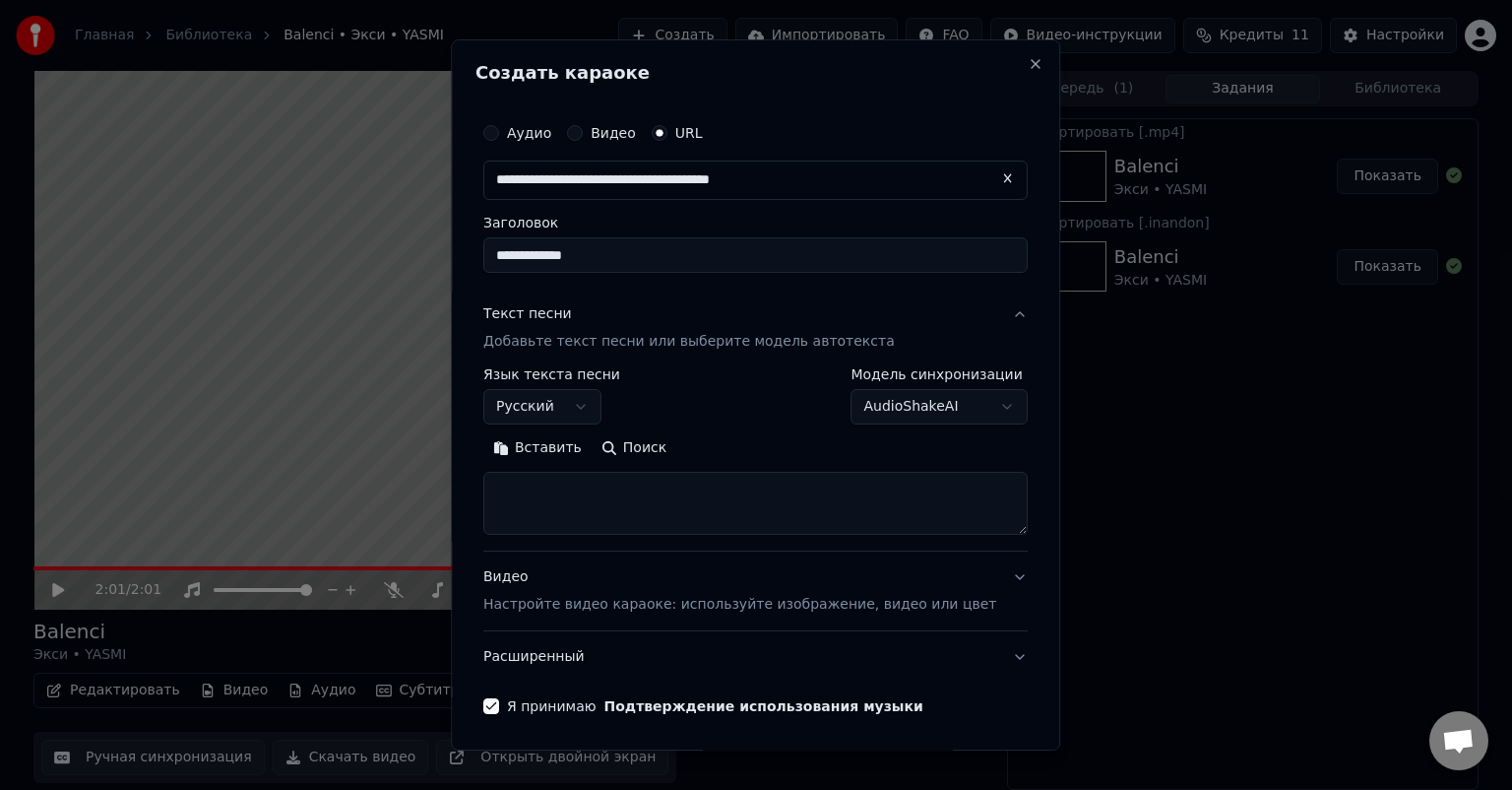
click at [629, 508] on textarea at bounding box center [756, 503] width 544 height 63
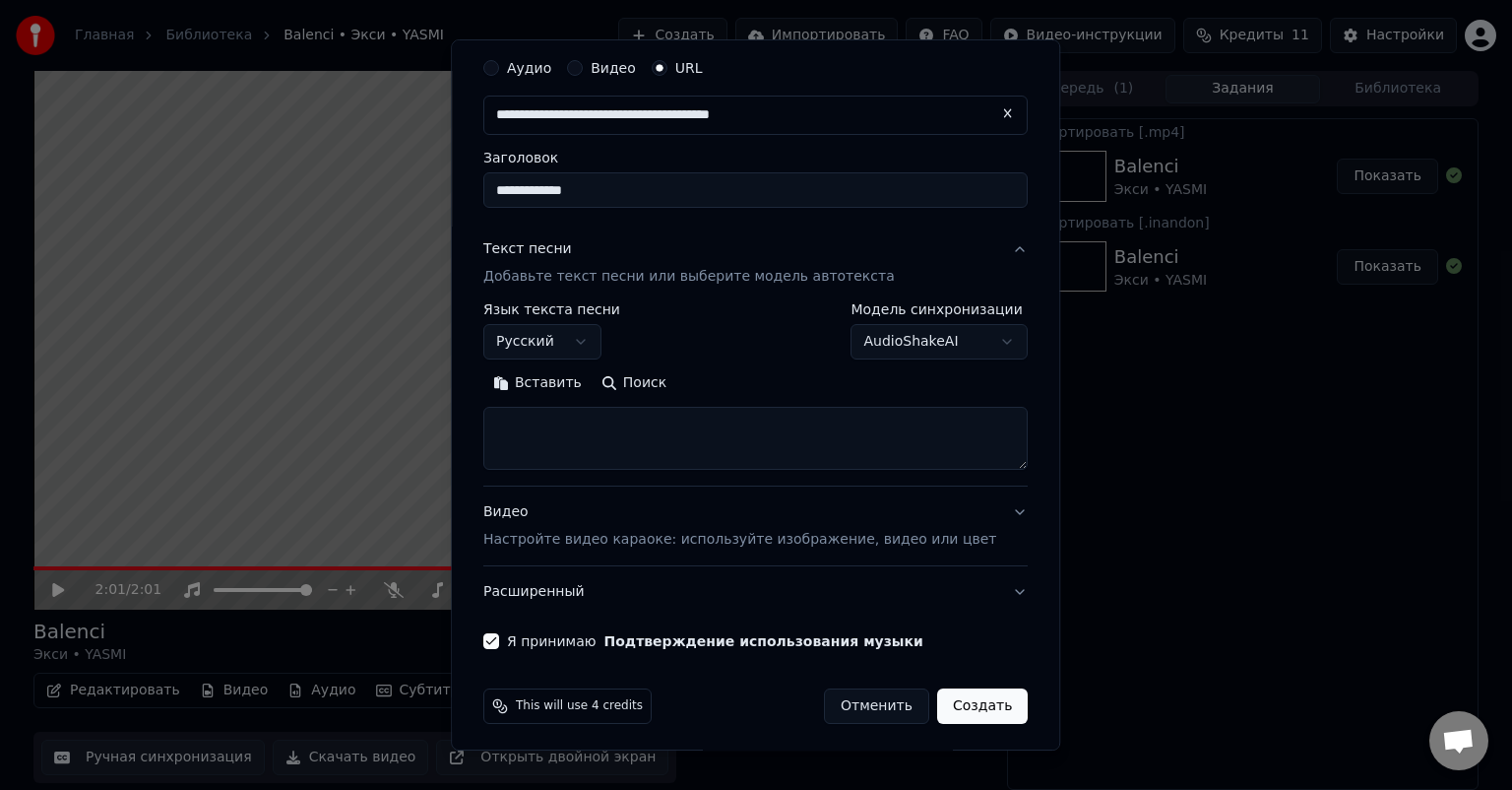
scroll to position [70, 0]
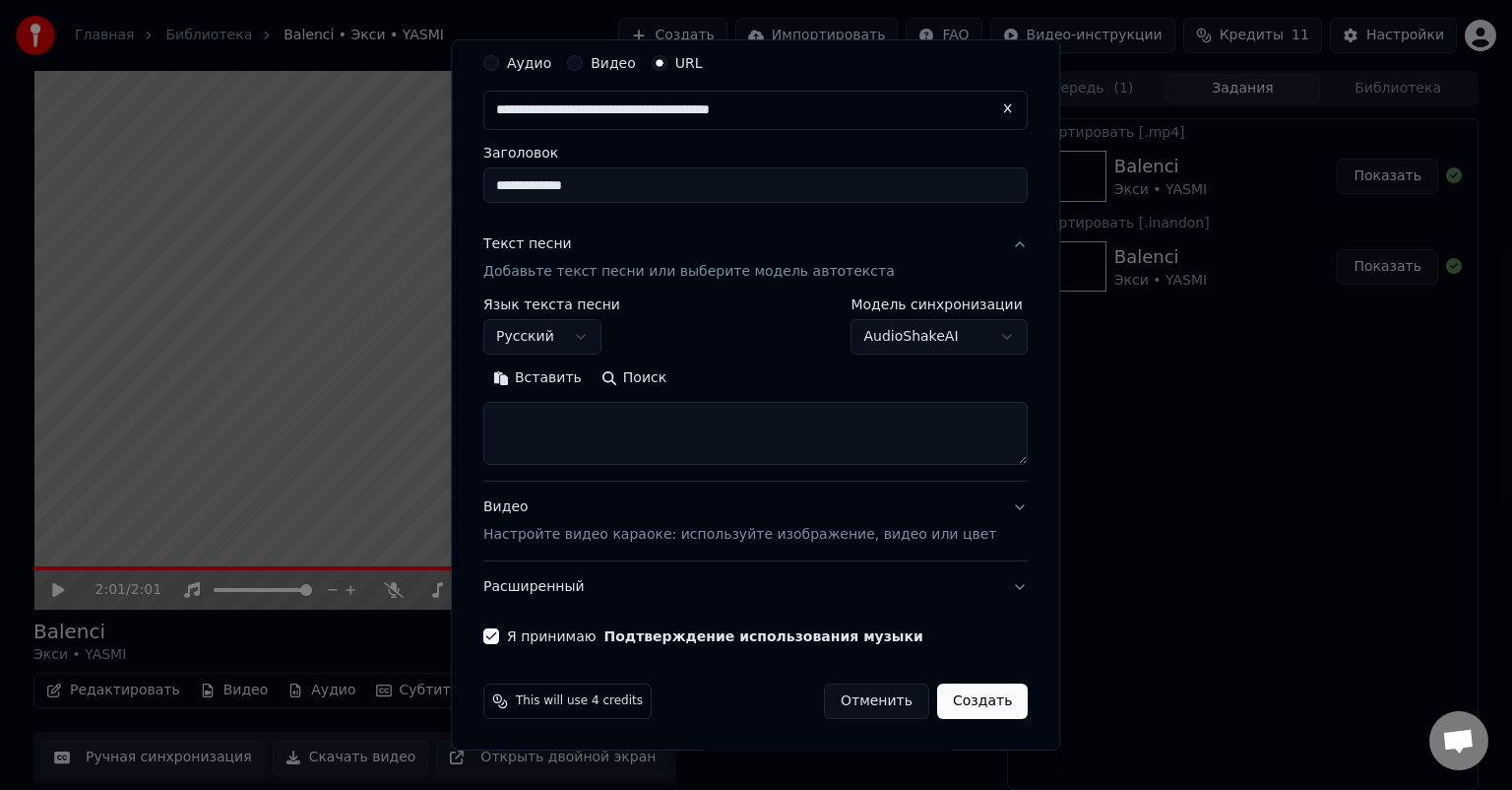
click at [929, 541] on p "Настройте видео караоке: используйте изображение, видео или цвет" at bounding box center [740, 535] width 513 height 20
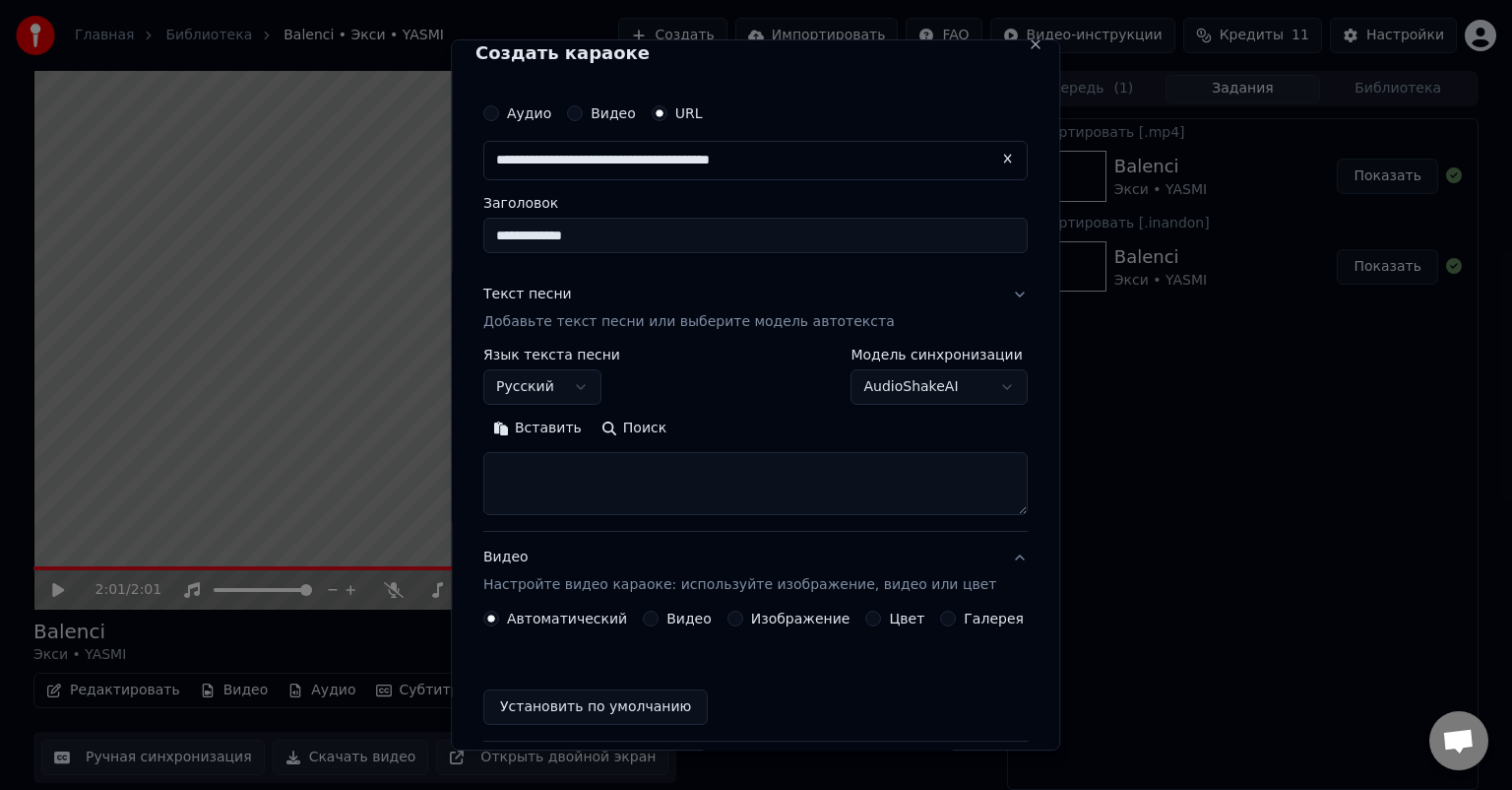
scroll to position [17, 0]
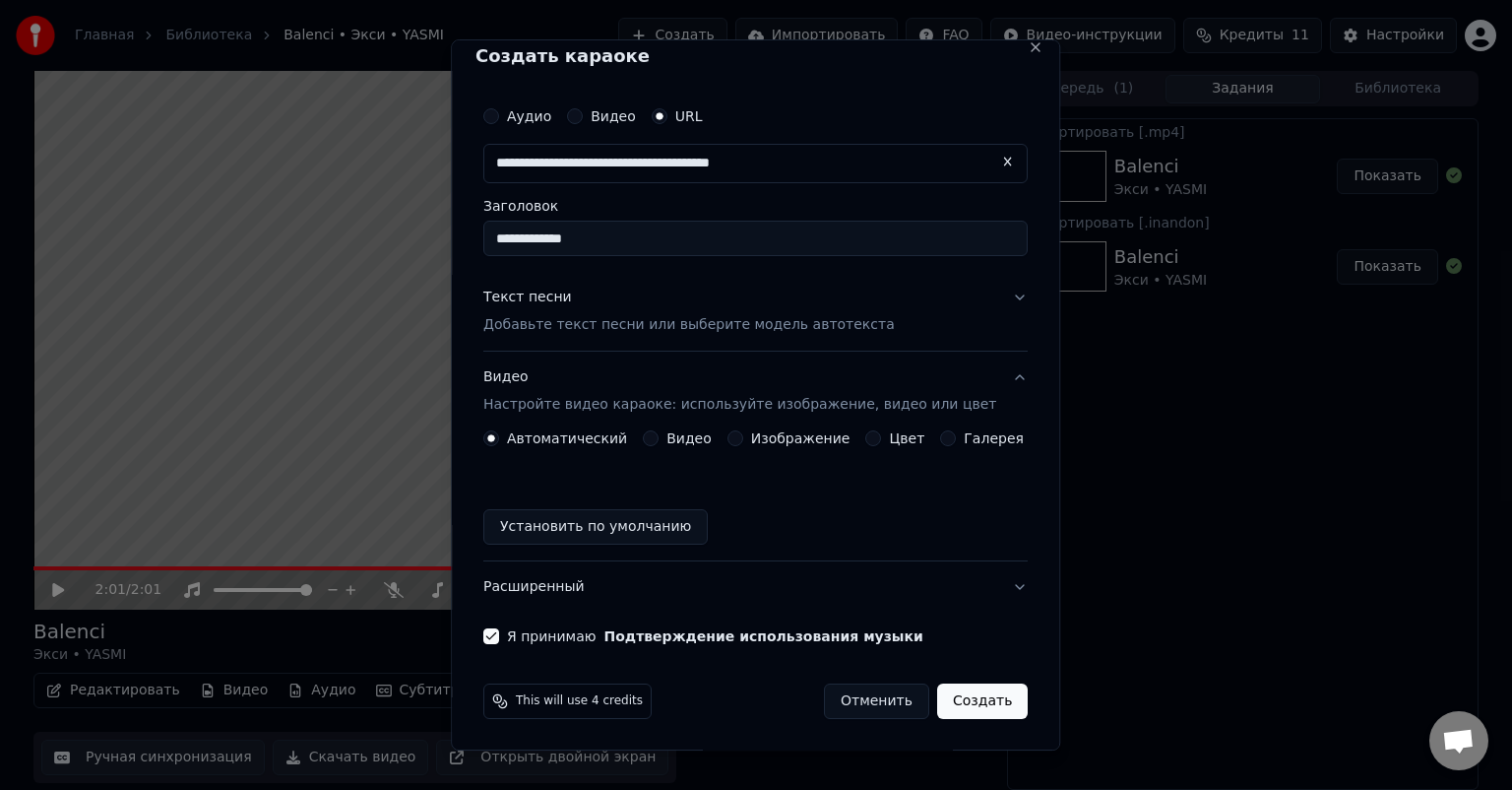
click at [650, 441] on button "Видео" at bounding box center [651, 438] width 16 height 16
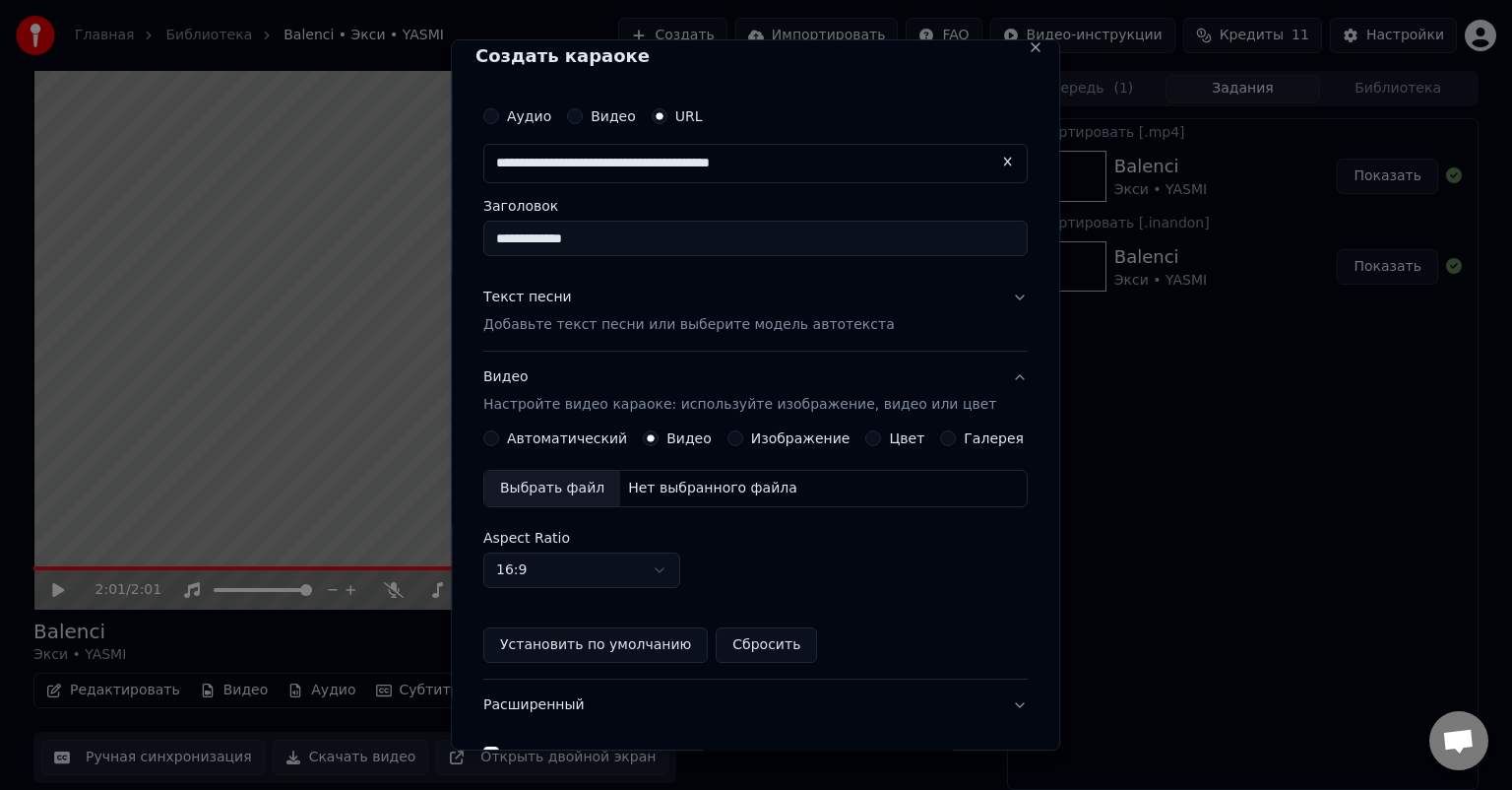
click at [728, 432] on button "Изображение" at bounding box center [736, 438] width 16 height 16
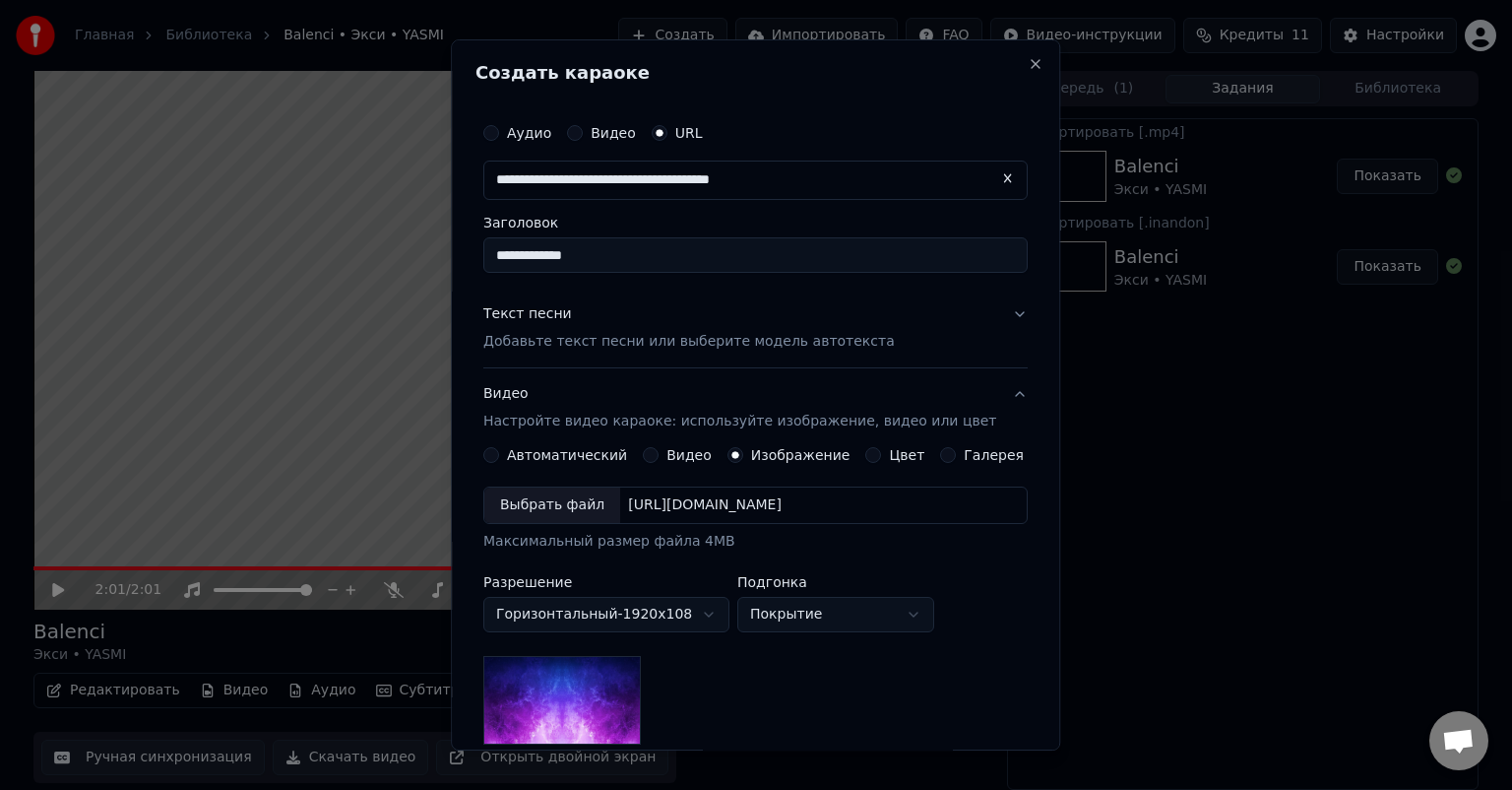
scroll to position [0, 0]
click at [866, 453] on button "Цвет" at bounding box center [874, 455] width 16 height 16
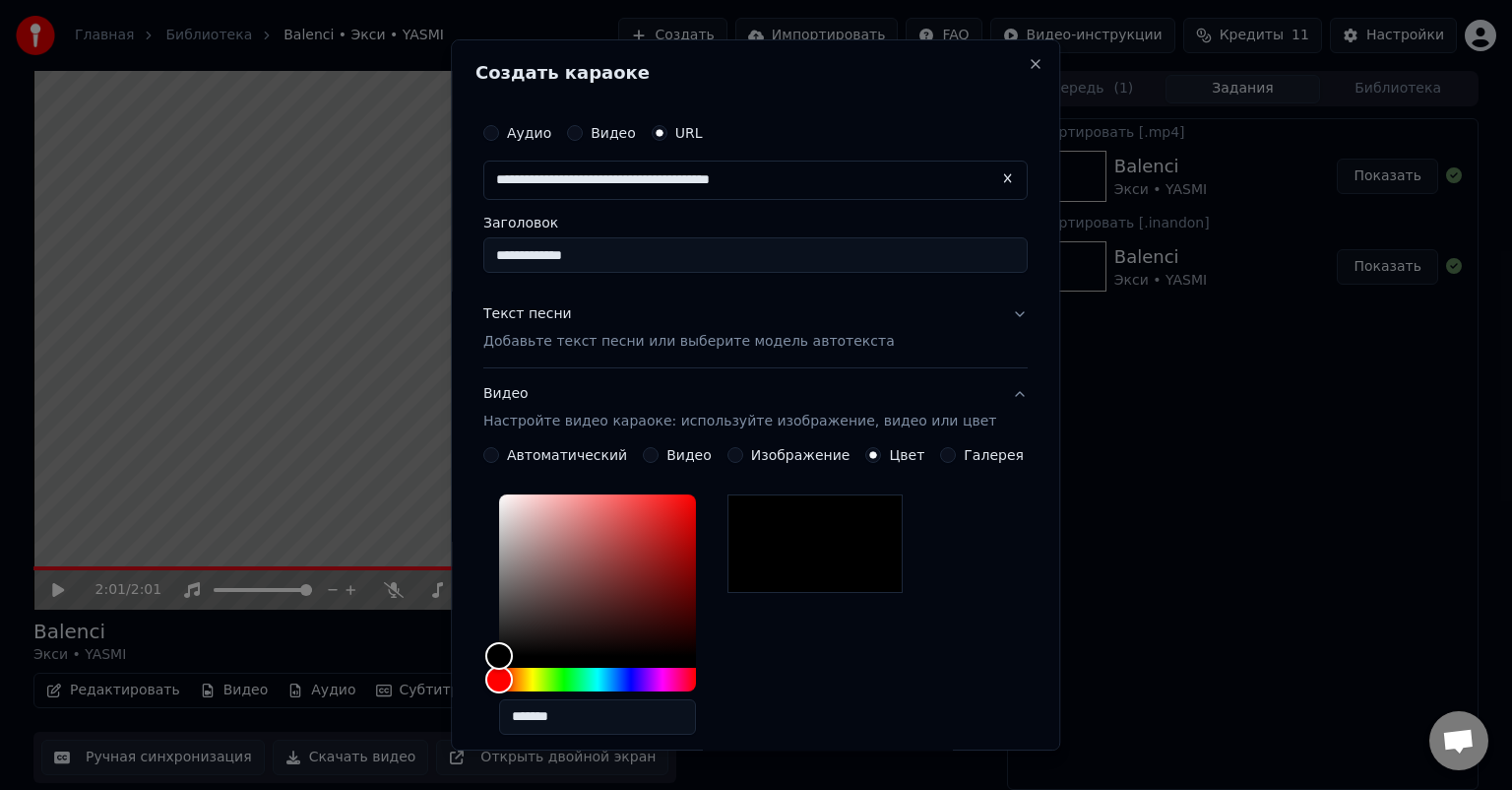
click at [764, 451] on label "Изображение" at bounding box center [801, 455] width 100 height 14
click at [744, 451] on button "Изображение" at bounding box center [736, 455] width 16 height 16
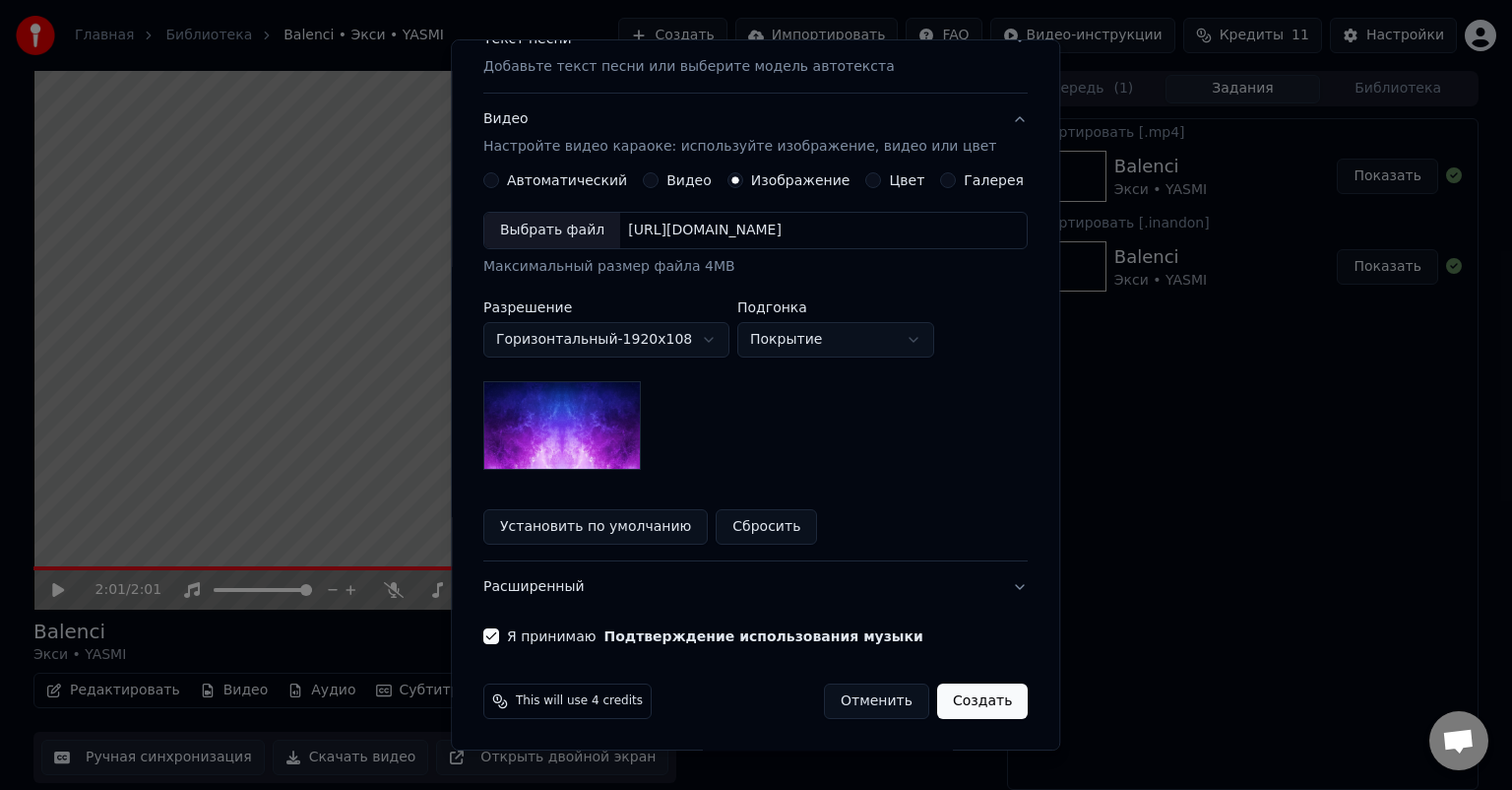
click at [964, 685] on button "Создать" at bounding box center [982, 701] width 91 height 36
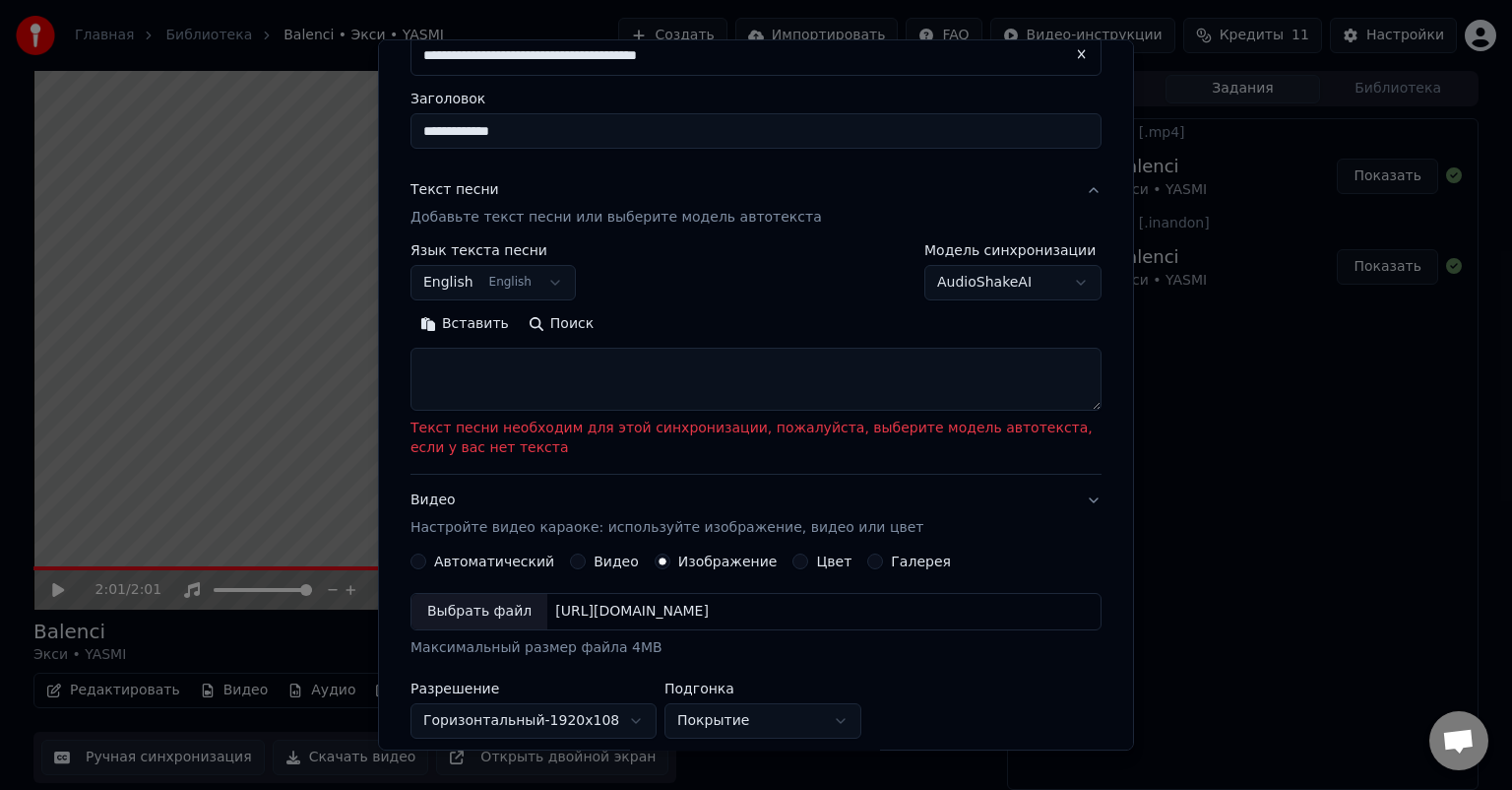
scroll to position [117, 0]
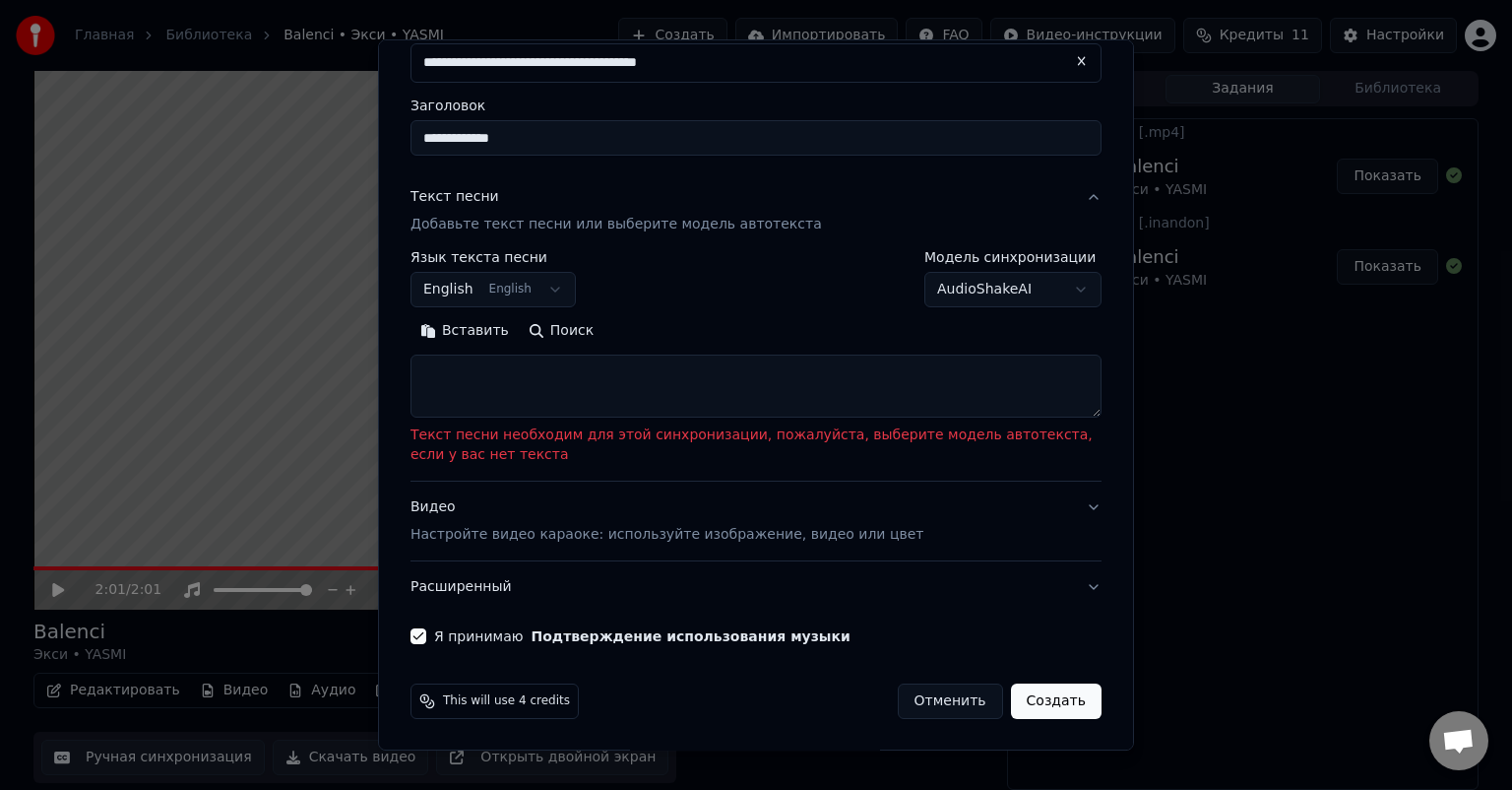
click at [828, 378] on textarea at bounding box center [756, 386] width 691 height 63
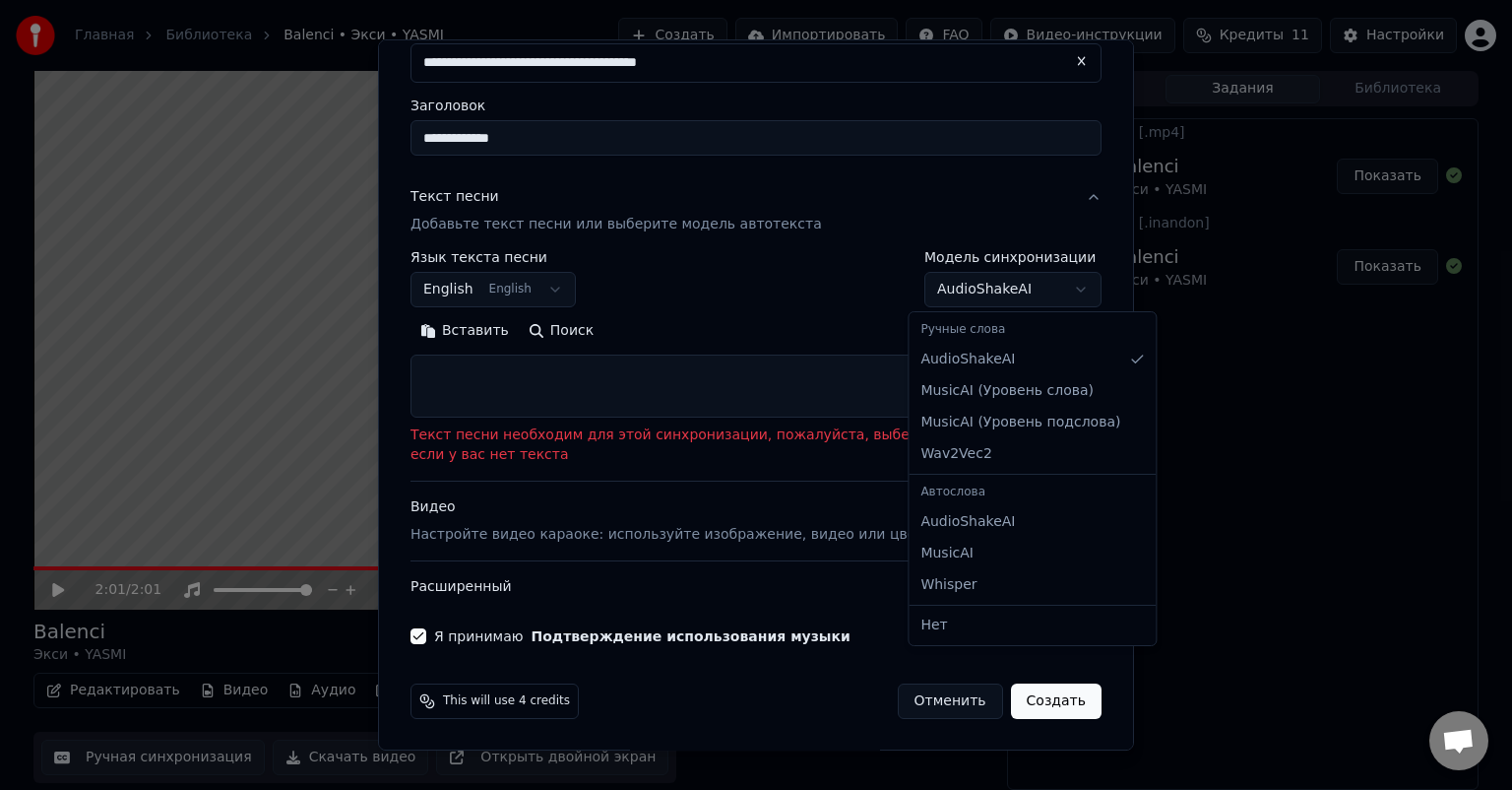
click at [1003, 289] on body "**********" at bounding box center [756, 395] width 1512 height 790
select select "**********"
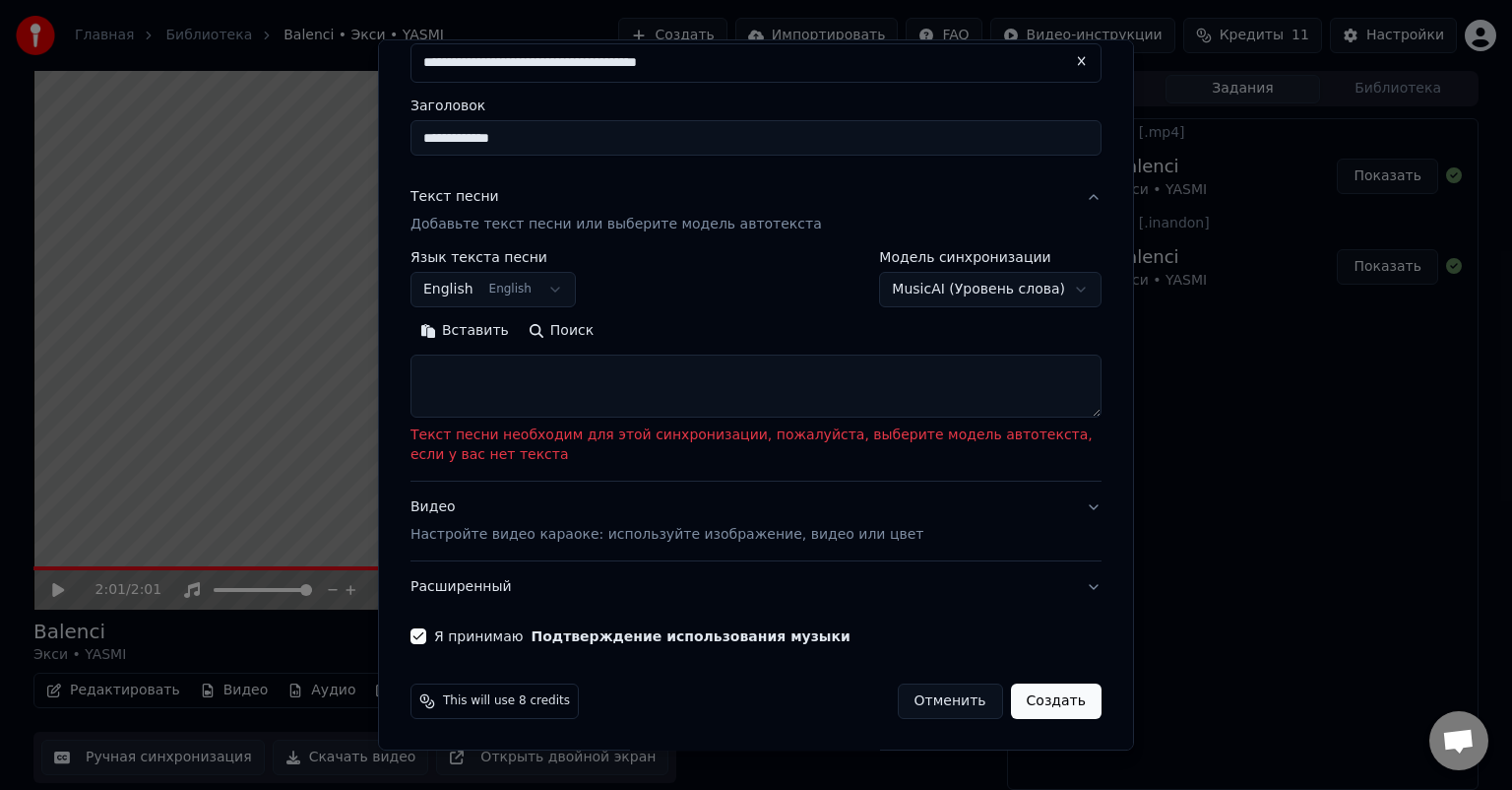
click at [1009, 464] on p "Текст песни необходим для этой синхронизации, пожалуйста, выберите модель автот…" at bounding box center [756, 445] width 691 height 39
click at [1032, 683] on button "Создать" at bounding box center [1056, 701] width 91 height 36
click at [1038, 718] on div "This will use 8 credits Отменить Создать" at bounding box center [756, 701] width 707 height 51
click at [1038, 702] on button "Создать" at bounding box center [1056, 701] width 91 height 36
click at [1095, 678] on div "**********" at bounding box center [756, 395] width 756 height 711
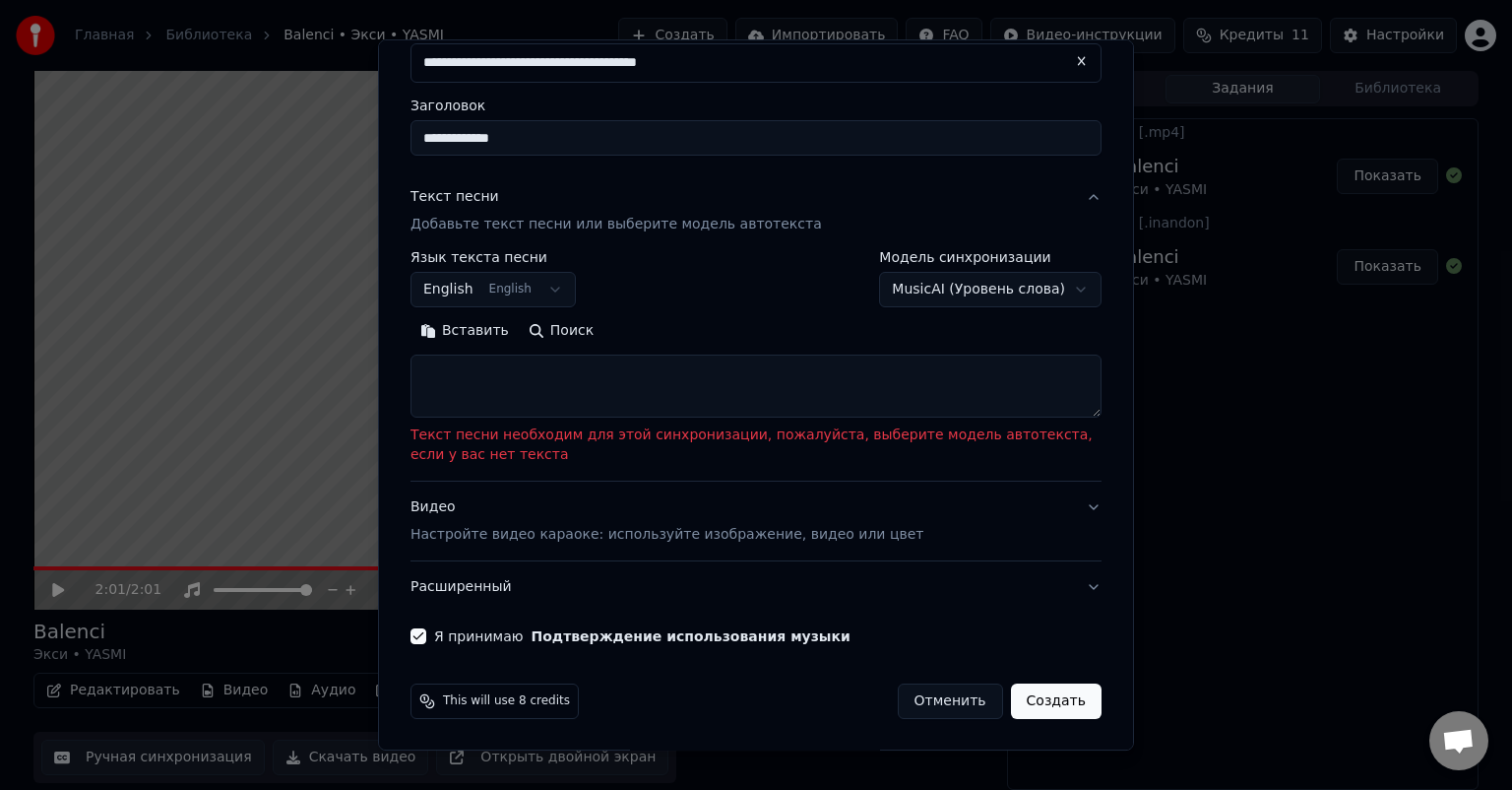
click at [1045, 693] on button "Создать" at bounding box center [1056, 701] width 91 height 36
click at [614, 386] on textarea at bounding box center [756, 386] width 691 height 63
click at [496, 267] on div "**********" at bounding box center [493, 279] width 166 height 57
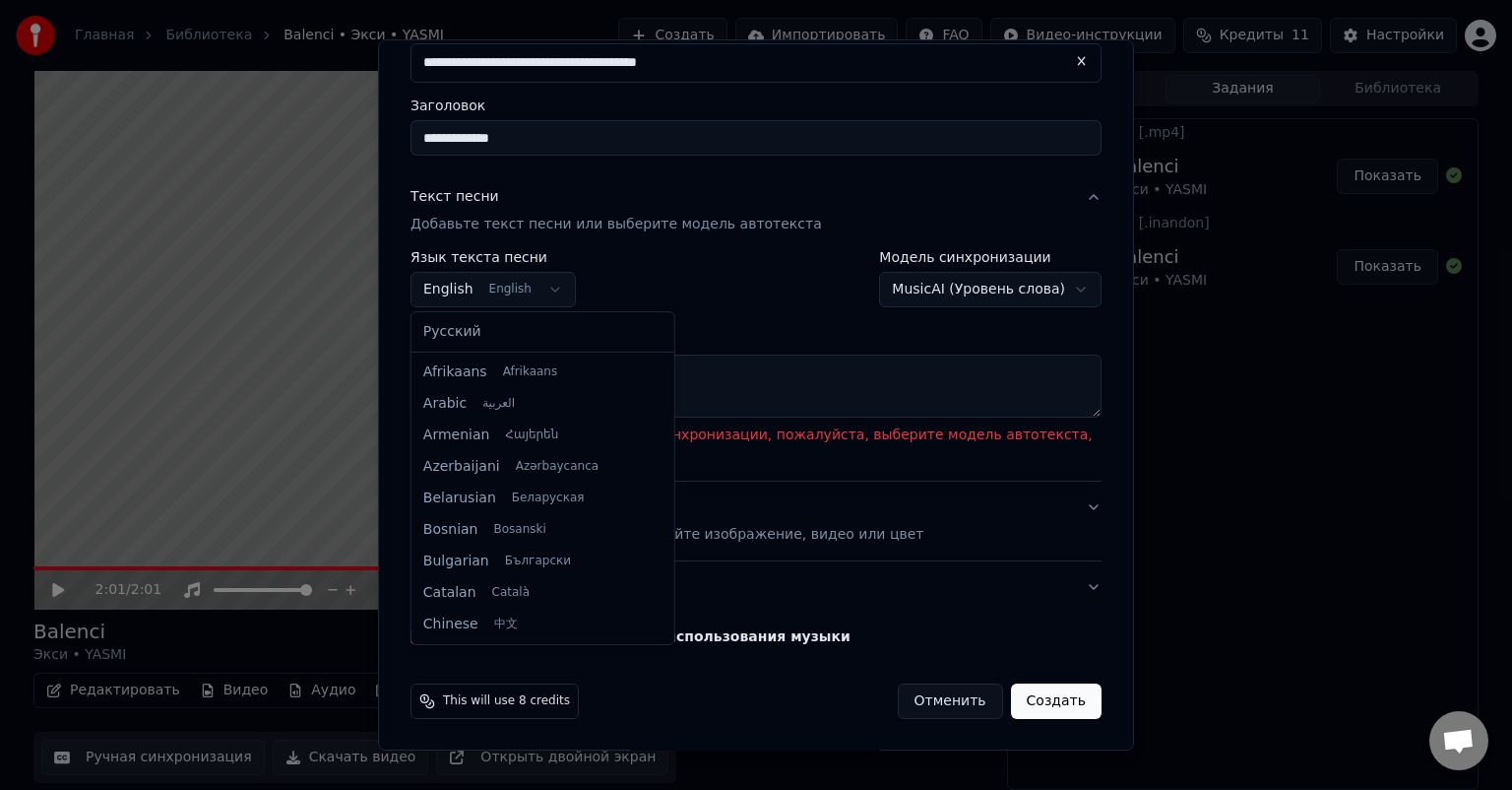
click at [507, 281] on body "**********" at bounding box center [756, 395] width 1512 height 790
select select "**"
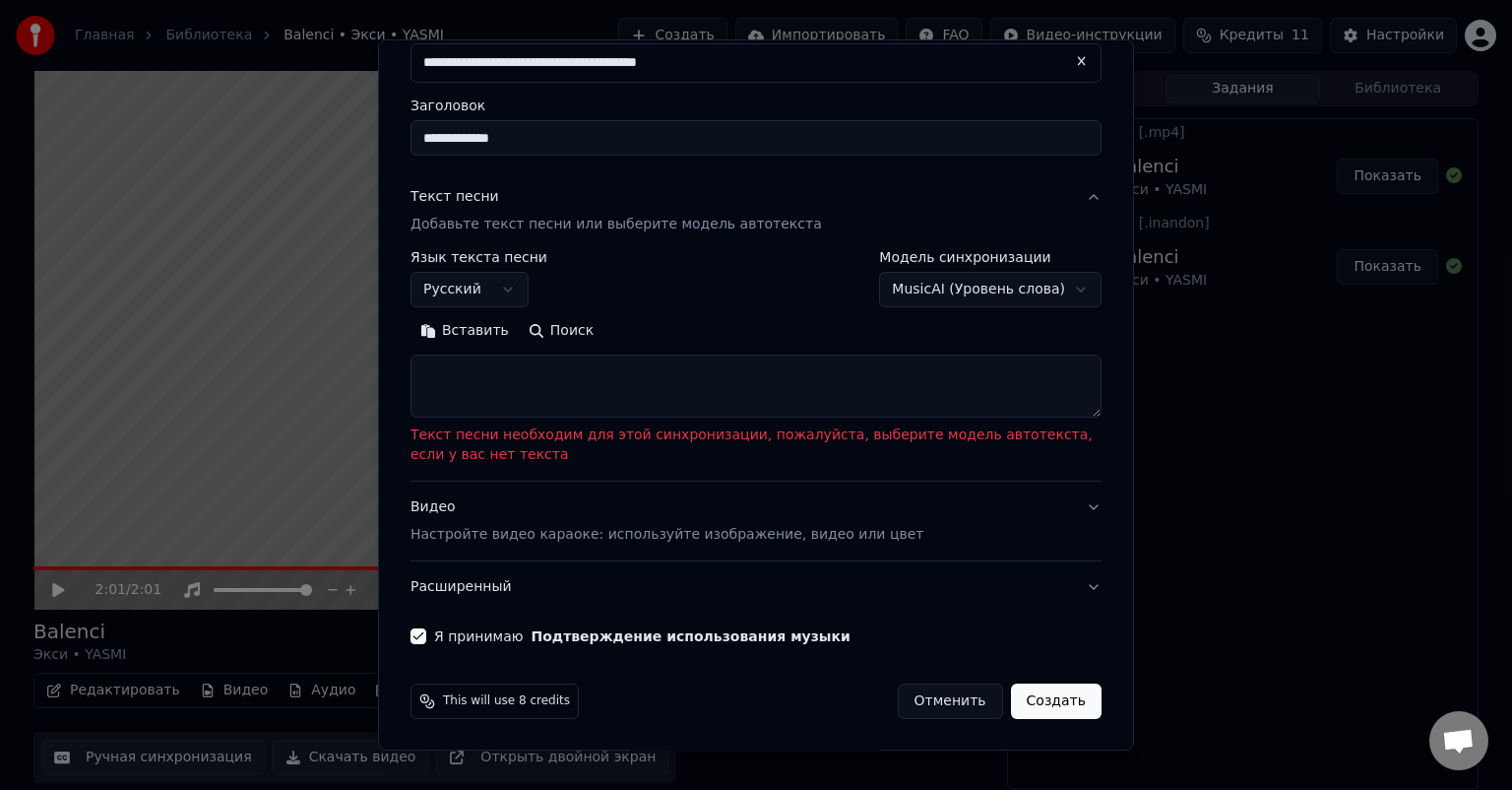
click at [536, 331] on button "Поиск" at bounding box center [561, 330] width 85 height 32
type textarea "**********"
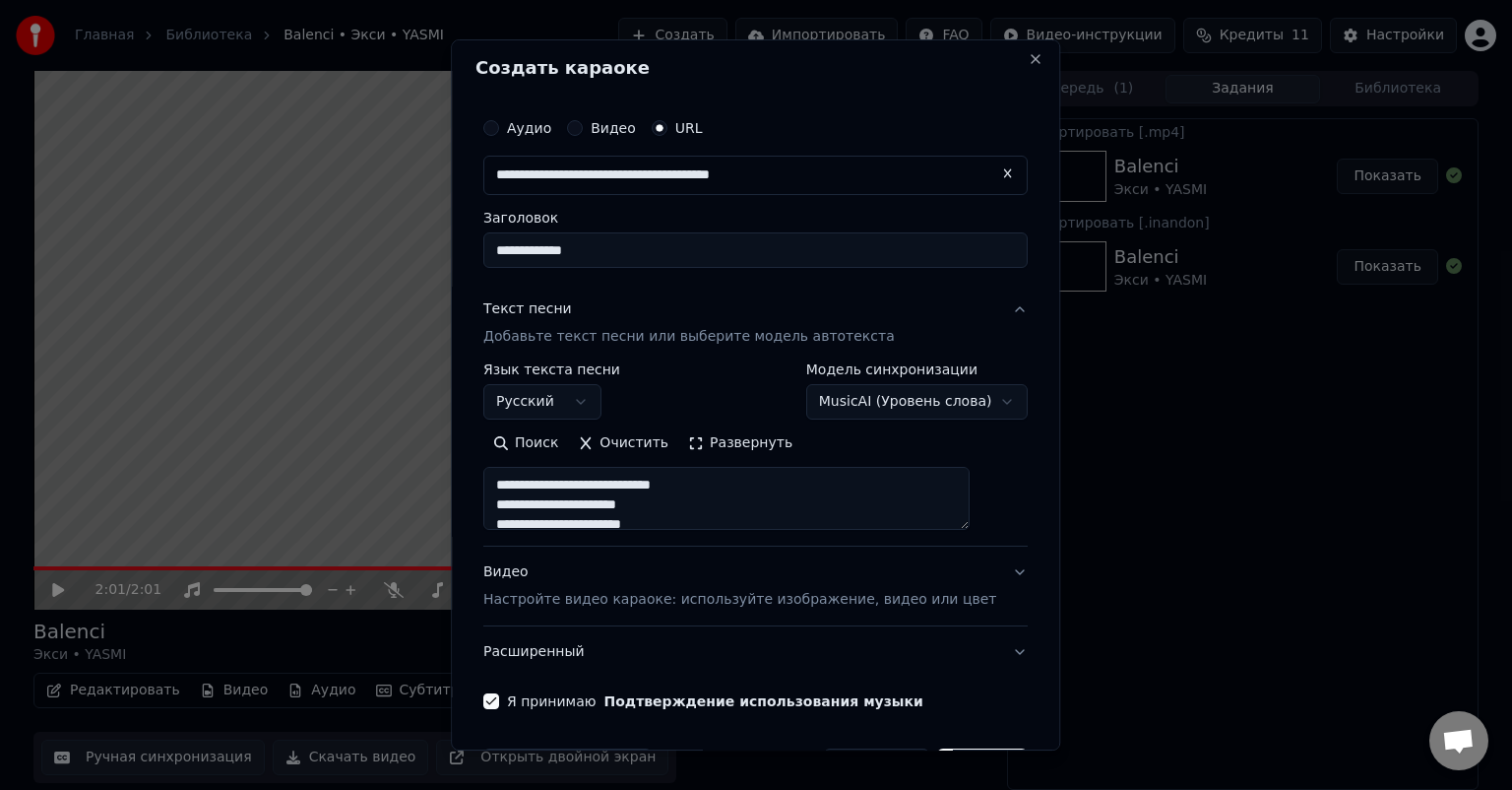
scroll to position [0, 0]
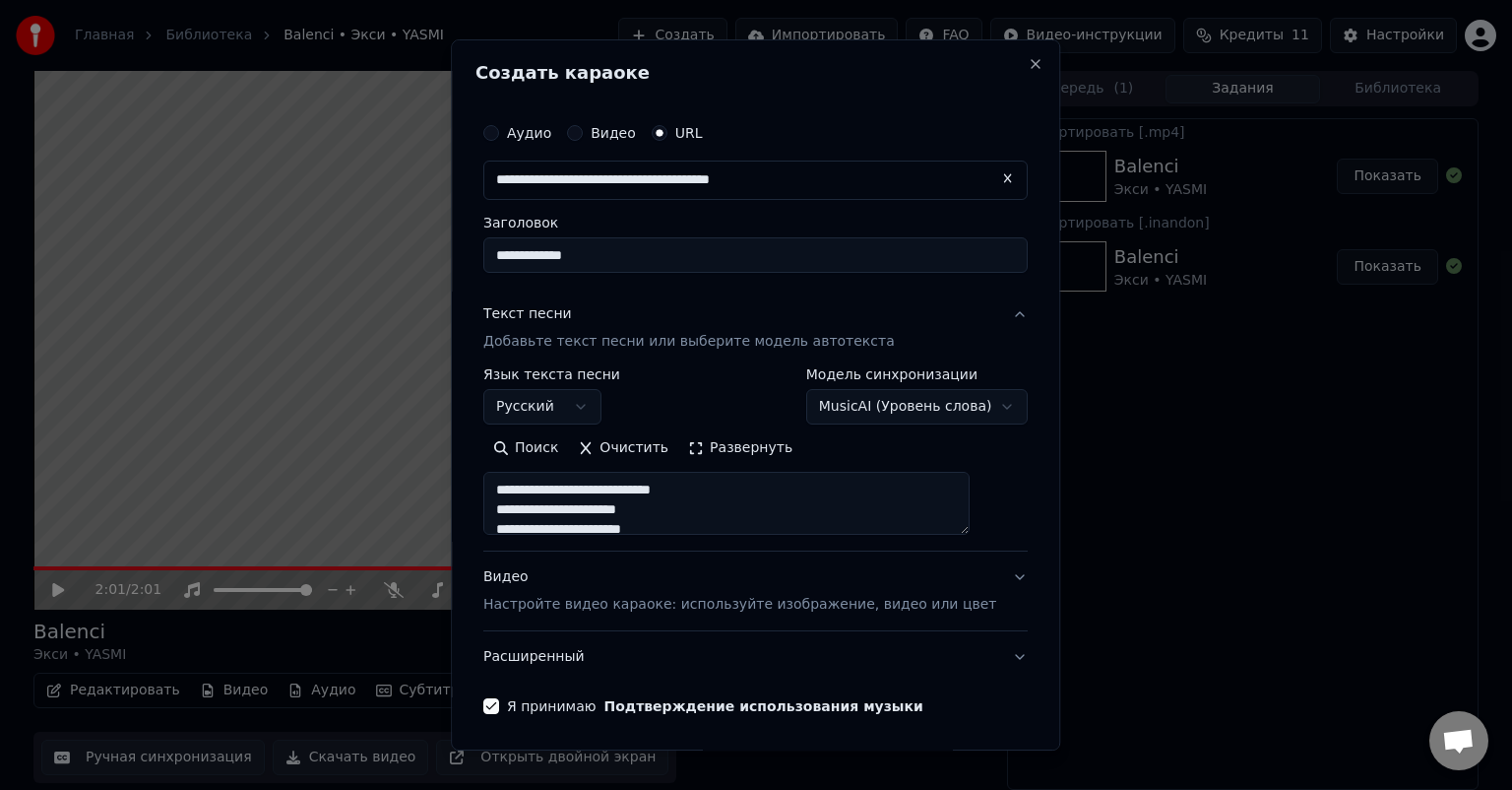
click at [754, 506] on textarea at bounding box center [726, 503] width 486 height 63
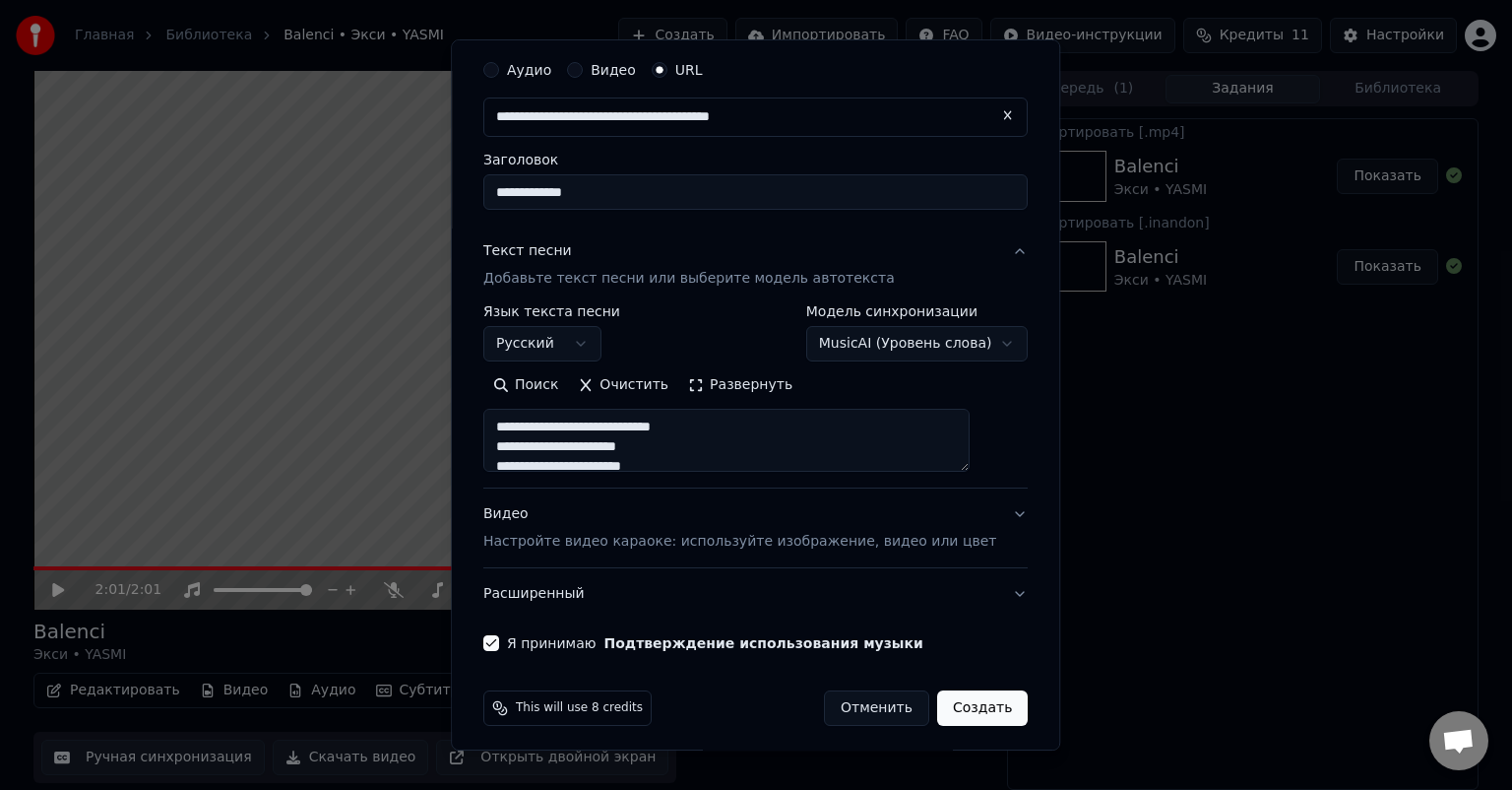
scroll to position [70, 0]
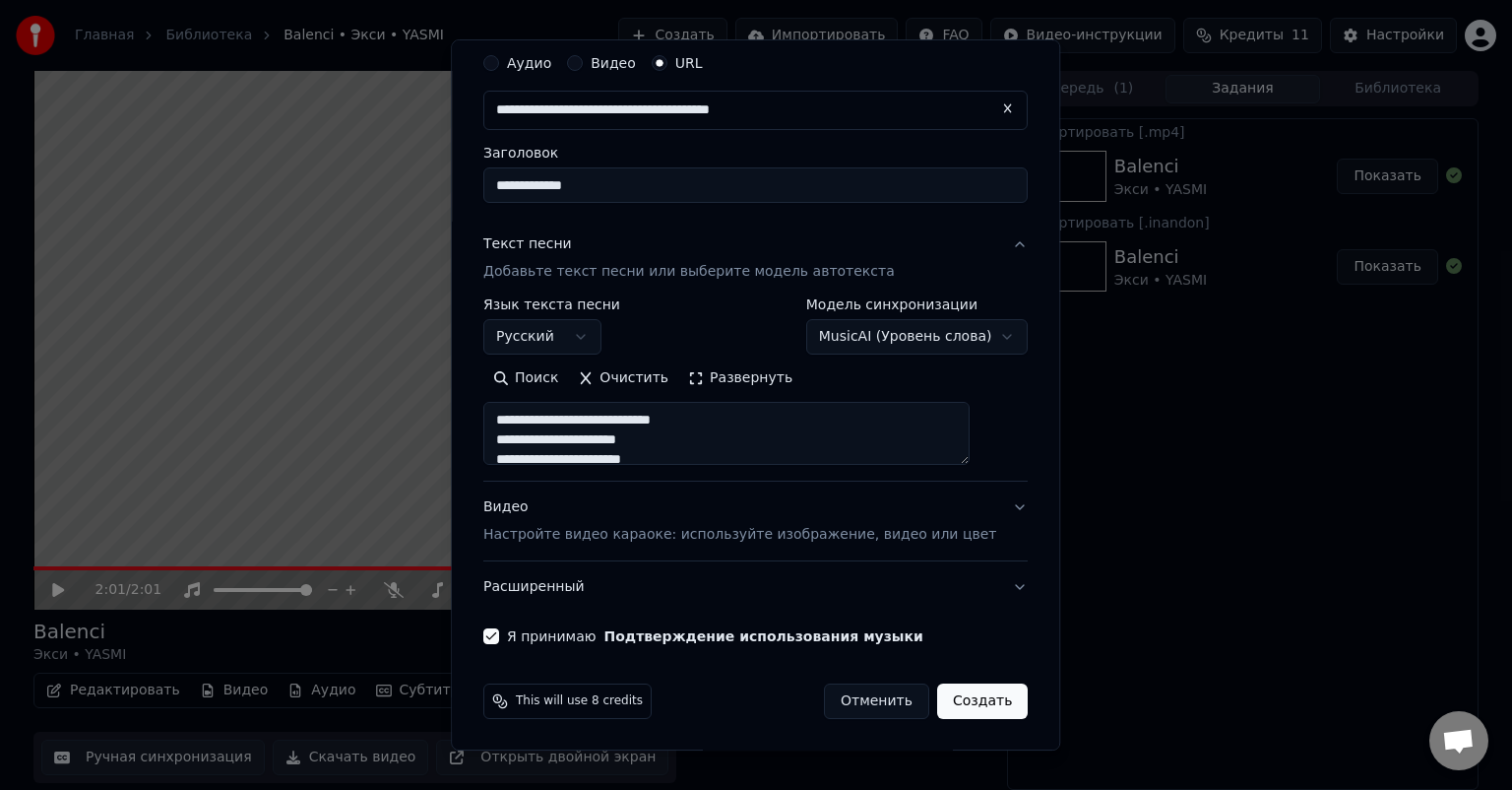
click at [964, 685] on button "Создать" at bounding box center [982, 701] width 91 height 36
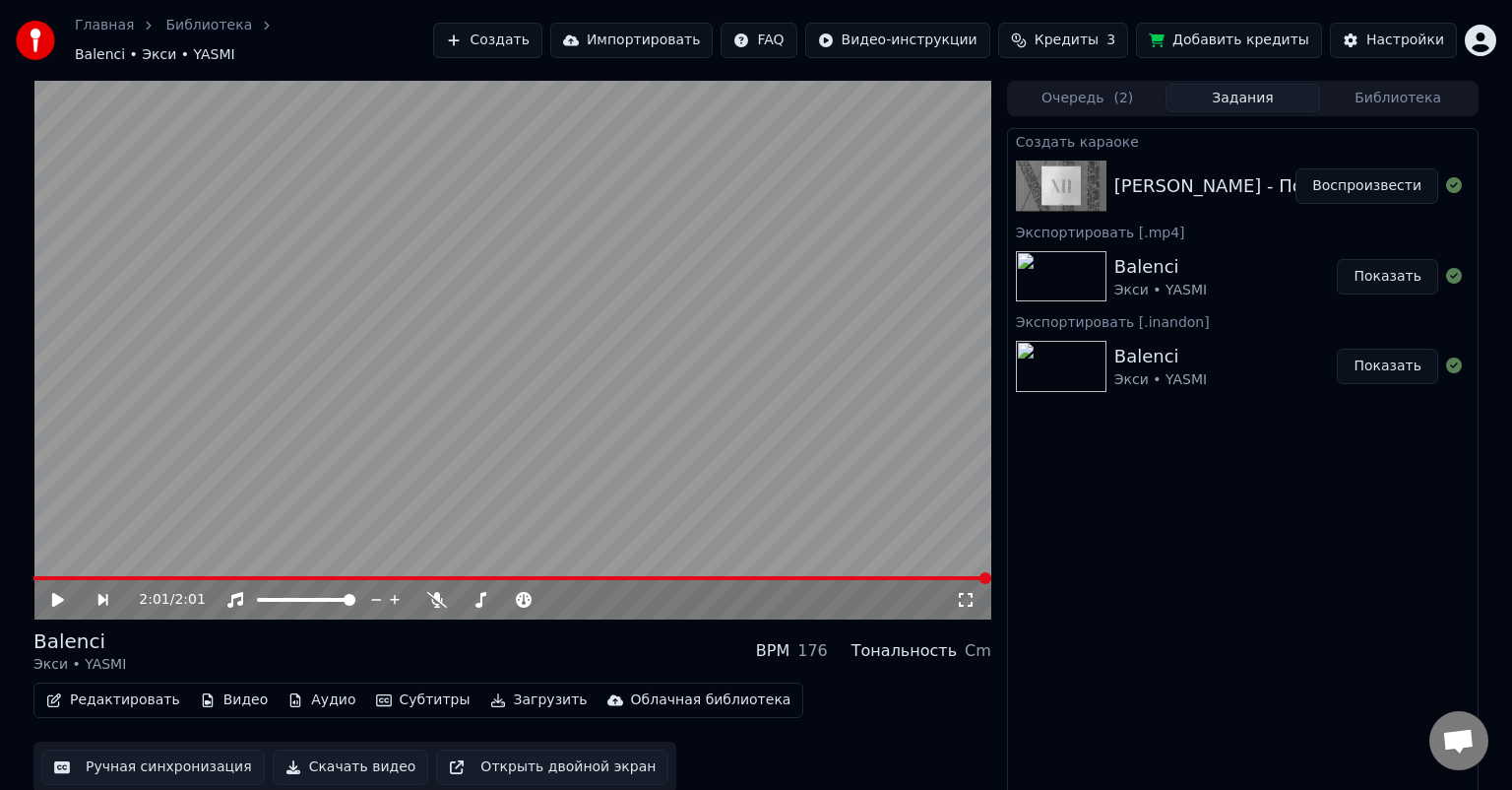
click at [1339, 174] on button "Воспроизвести" at bounding box center [1367, 186] width 143 height 36
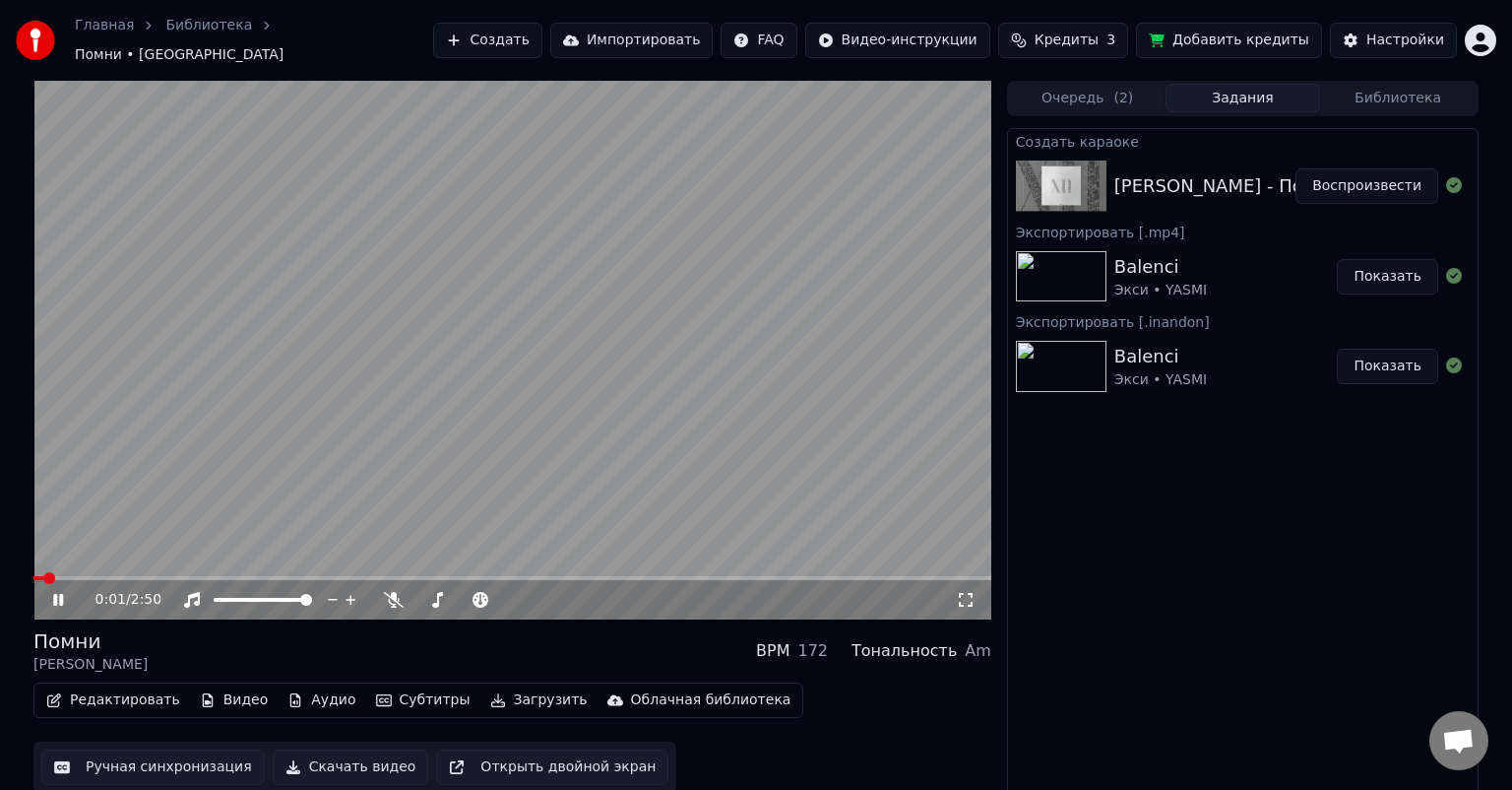
click at [66, 576] on span at bounding box center [512, 578] width 958 height 4
click at [95, 576] on span at bounding box center [512, 578] width 958 height 4
click at [79, 576] on span at bounding box center [56, 578] width 45 height 4
click at [68, 576] on span at bounding box center [71, 578] width 76 height 4
click at [50, 576] on span at bounding box center [41, 578] width 17 height 4
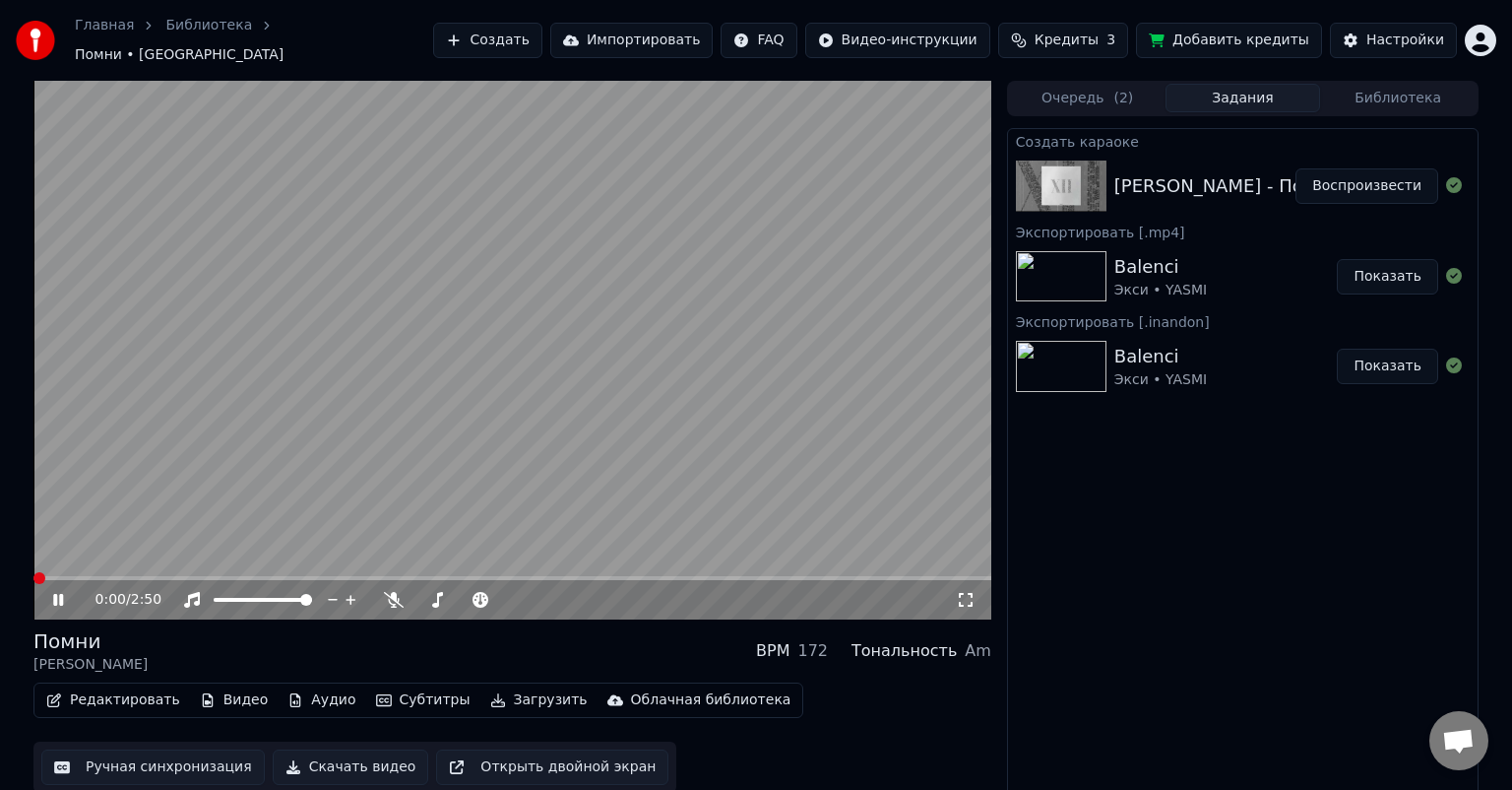
click at [34, 572] on span at bounding box center [39, 578] width 12 height 12
click at [433, 594] on span at bounding box center [436, 600] width 12 height 12
click at [139, 576] on span at bounding box center [87, 578] width 108 height 4
click at [107, 576] on span at bounding box center [70, 578] width 73 height 4
click at [83, 576] on span at bounding box center [72, 578] width 77 height 4
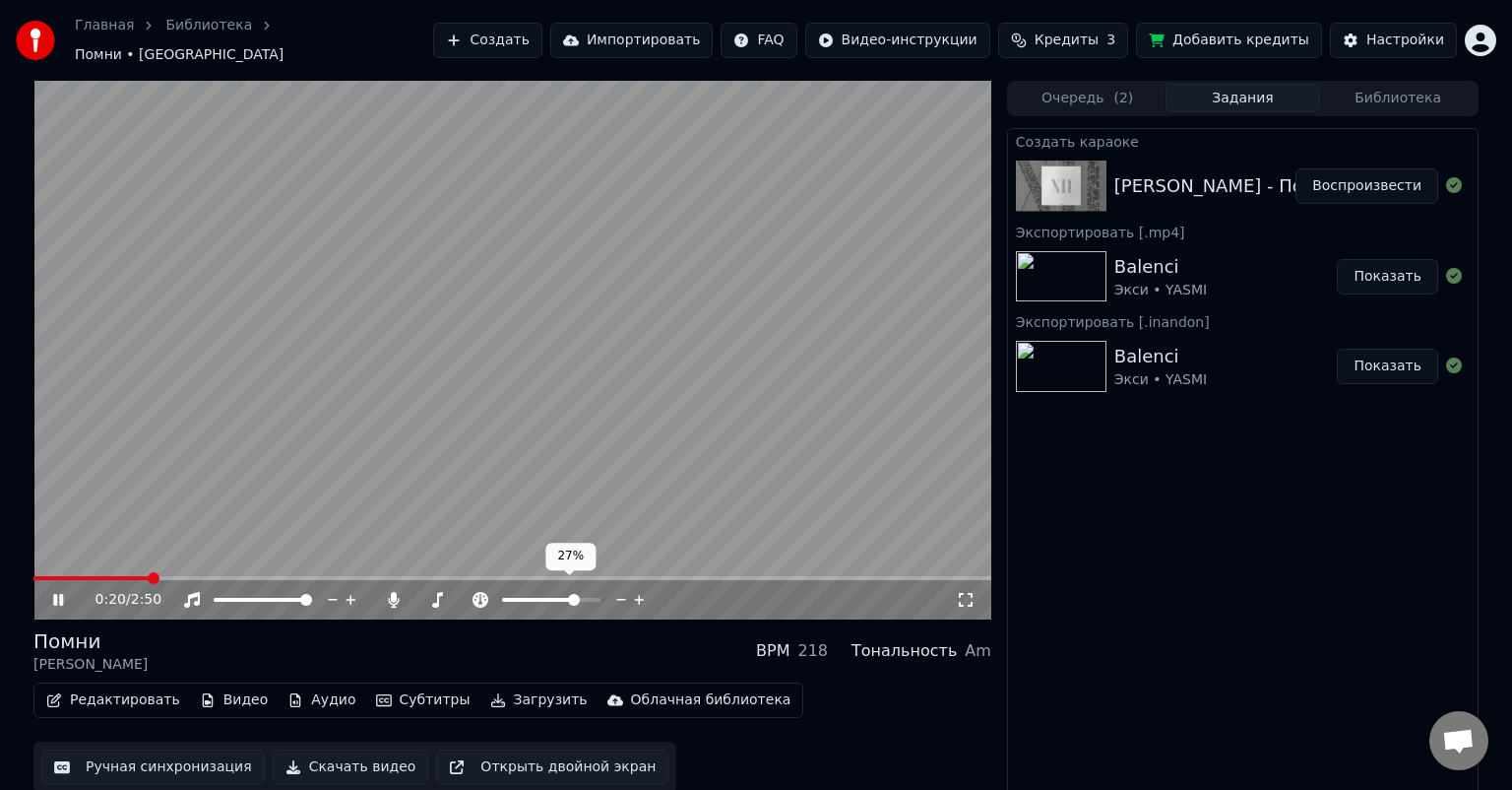
click at [577, 594] on span at bounding box center [574, 600] width 12 height 12
click at [571, 594] on span at bounding box center [568, 600] width 12 height 12
click at [543, 590] on div at bounding box center [569, 600] width 159 height 20
click at [543, 598] on span at bounding box center [523, 600] width 42 height 4
click at [502, 594] on span at bounding box center [508, 600] width 12 height 12
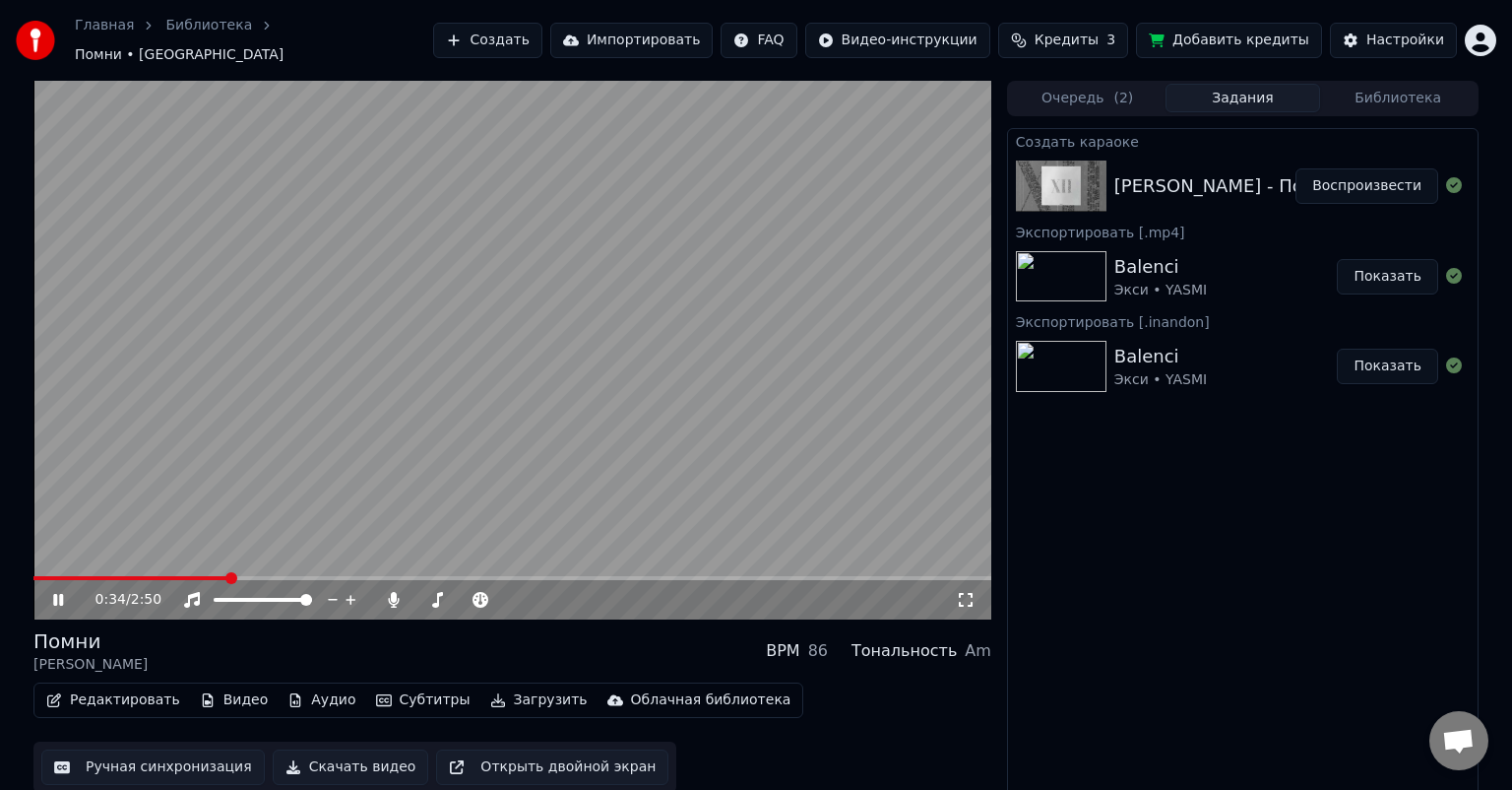
click at [1196, 178] on div "[PERSON_NAME] - Помни" at bounding box center [1227, 186] width 226 height 28
click at [554, 594] on span at bounding box center [551, 600] width 12 height 12
drag, startPoint x: 516, startPoint y: 586, endPoint x: 528, endPoint y: 587, distance: 12.0
click at [528, 590] on div at bounding box center [569, 600] width 159 height 20
click at [551, 598] on span at bounding box center [551, 600] width 99 height 4
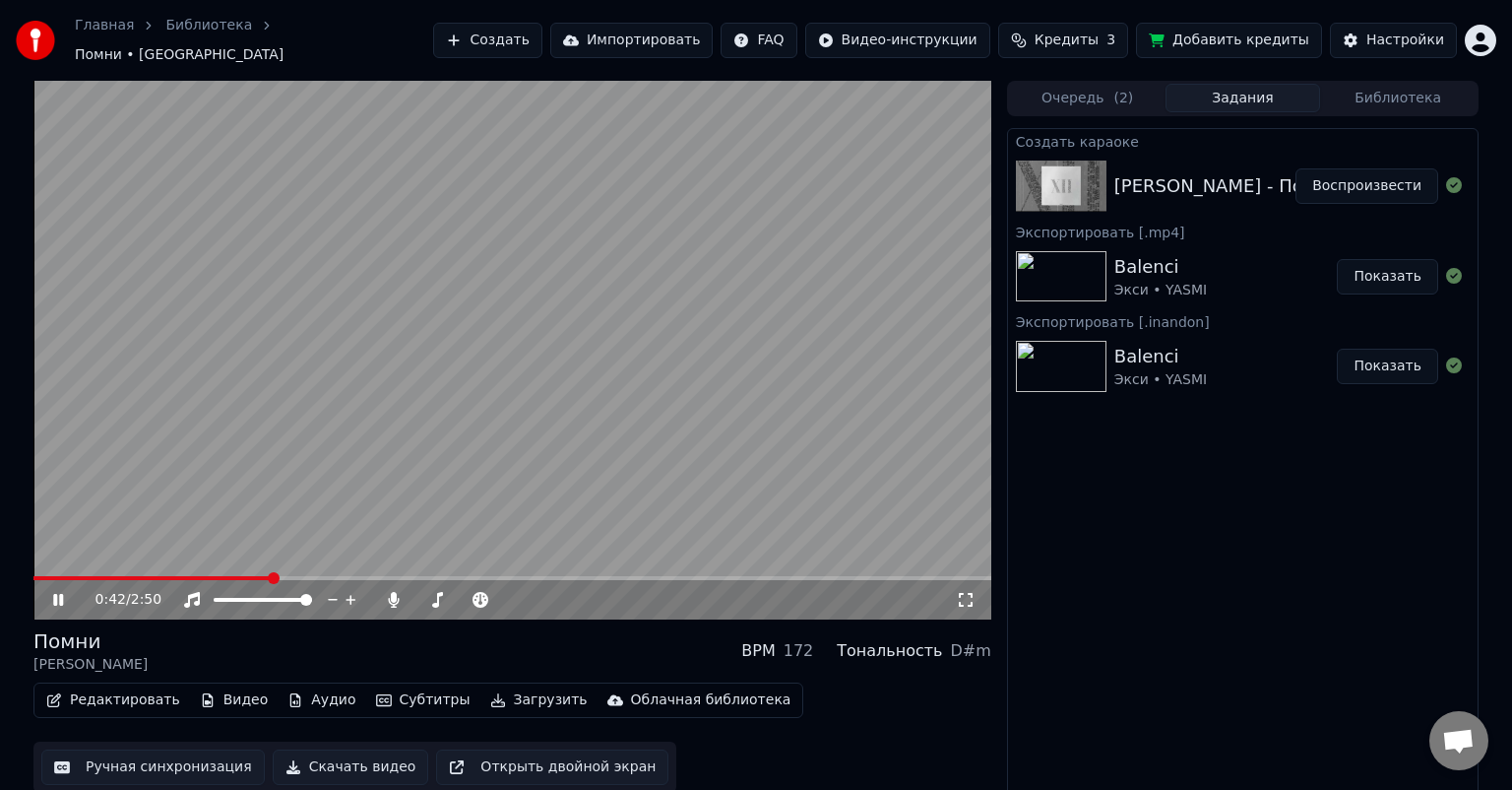
click at [547, 643] on div "Помни [PERSON_NAME] BPM 172 Тональность D#m" at bounding box center [512, 651] width 958 height 47
click at [1214, 182] on div "[PERSON_NAME] - Помни" at bounding box center [1227, 186] width 226 height 28
